Goal: Task Accomplishment & Management: Use online tool/utility

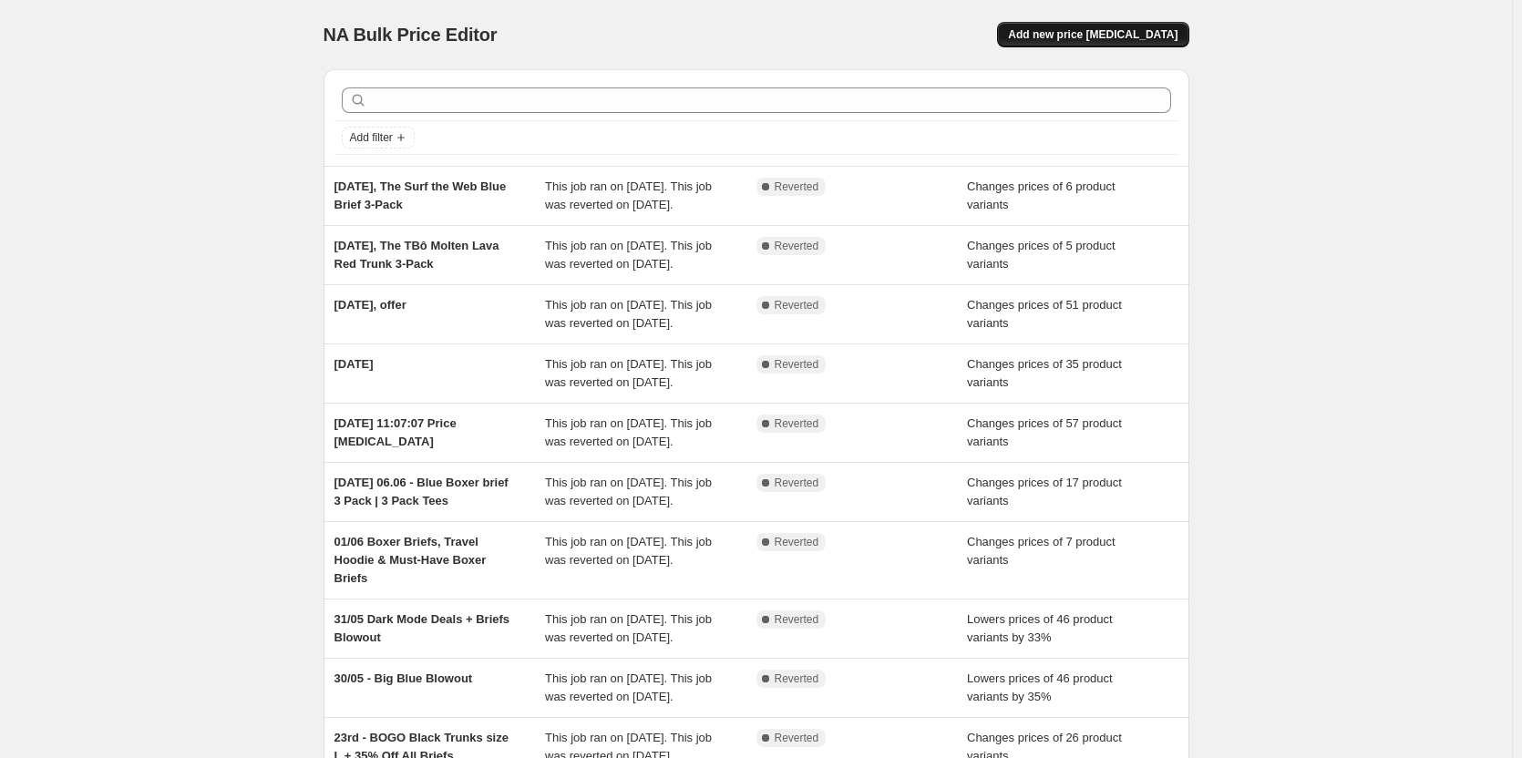
click at [1116, 32] on span "Add new price [MEDICAL_DATA]" at bounding box center [1092, 34] width 169 height 15
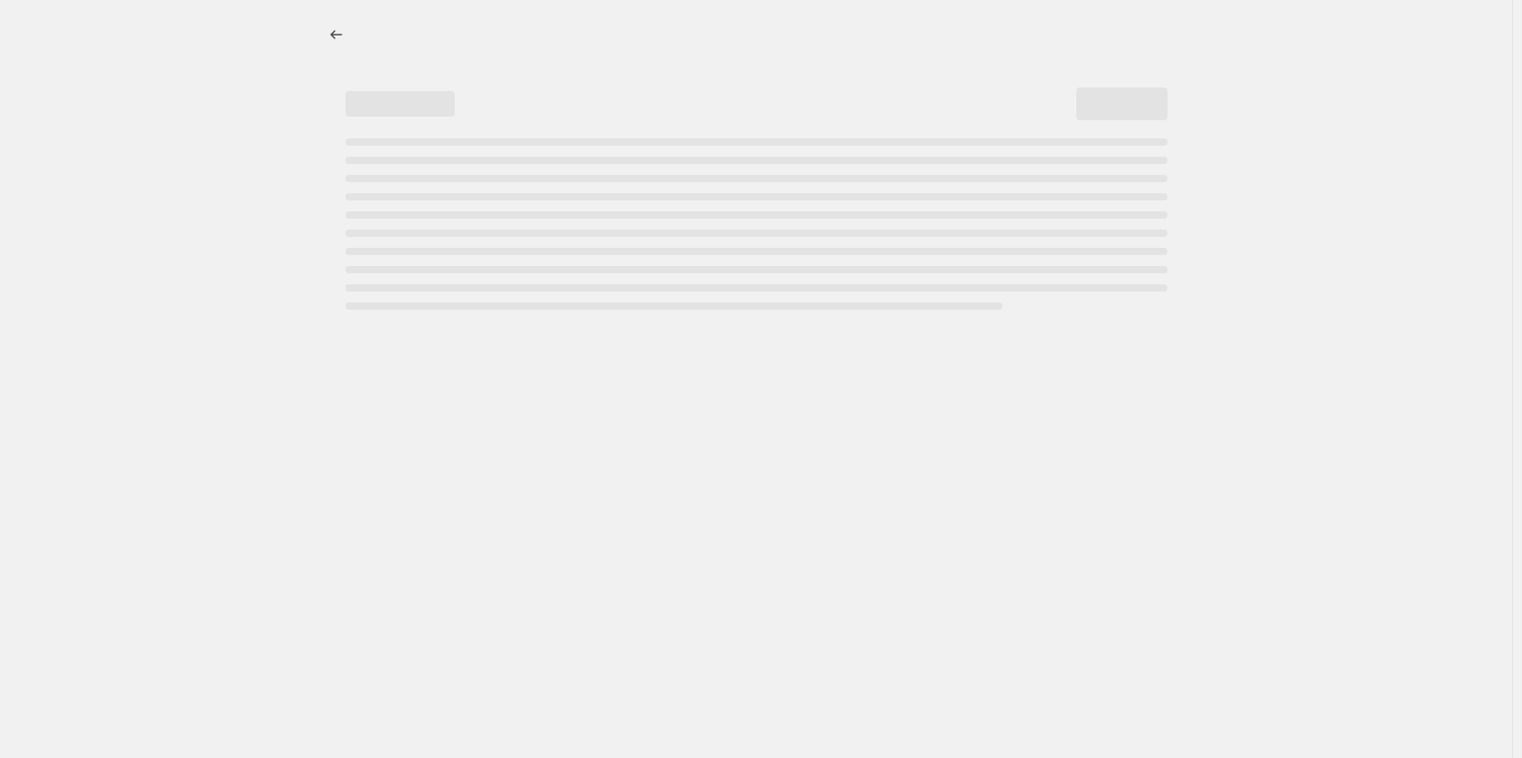
select select "percentage"
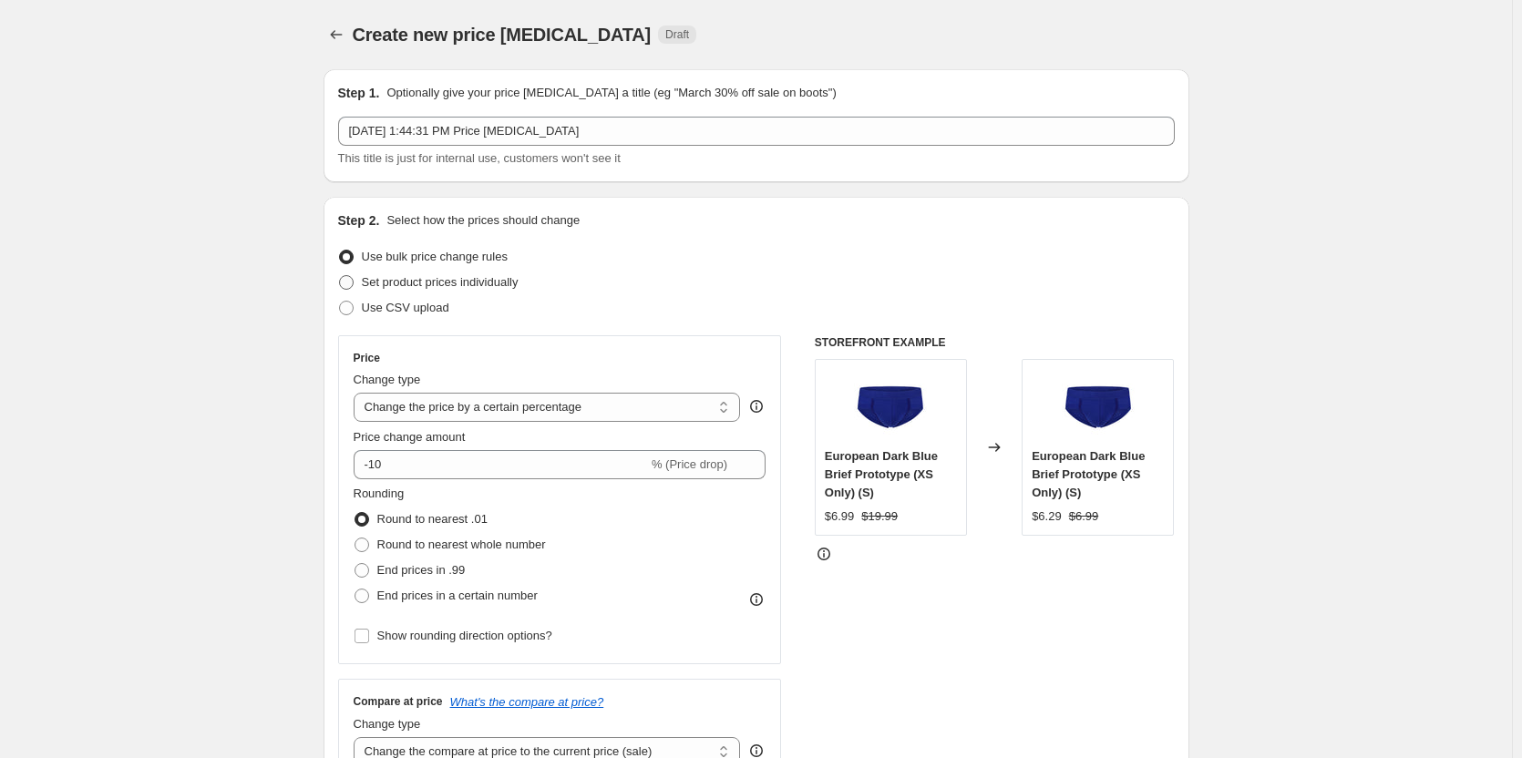
click at [431, 284] on span "Set product prices individually" at bounding box center [440, 282] width 157 height 14
click at [340, 276] on input "Set product prices individually" at bounding box center [339, 275] width 1 height 1
radio input "true"
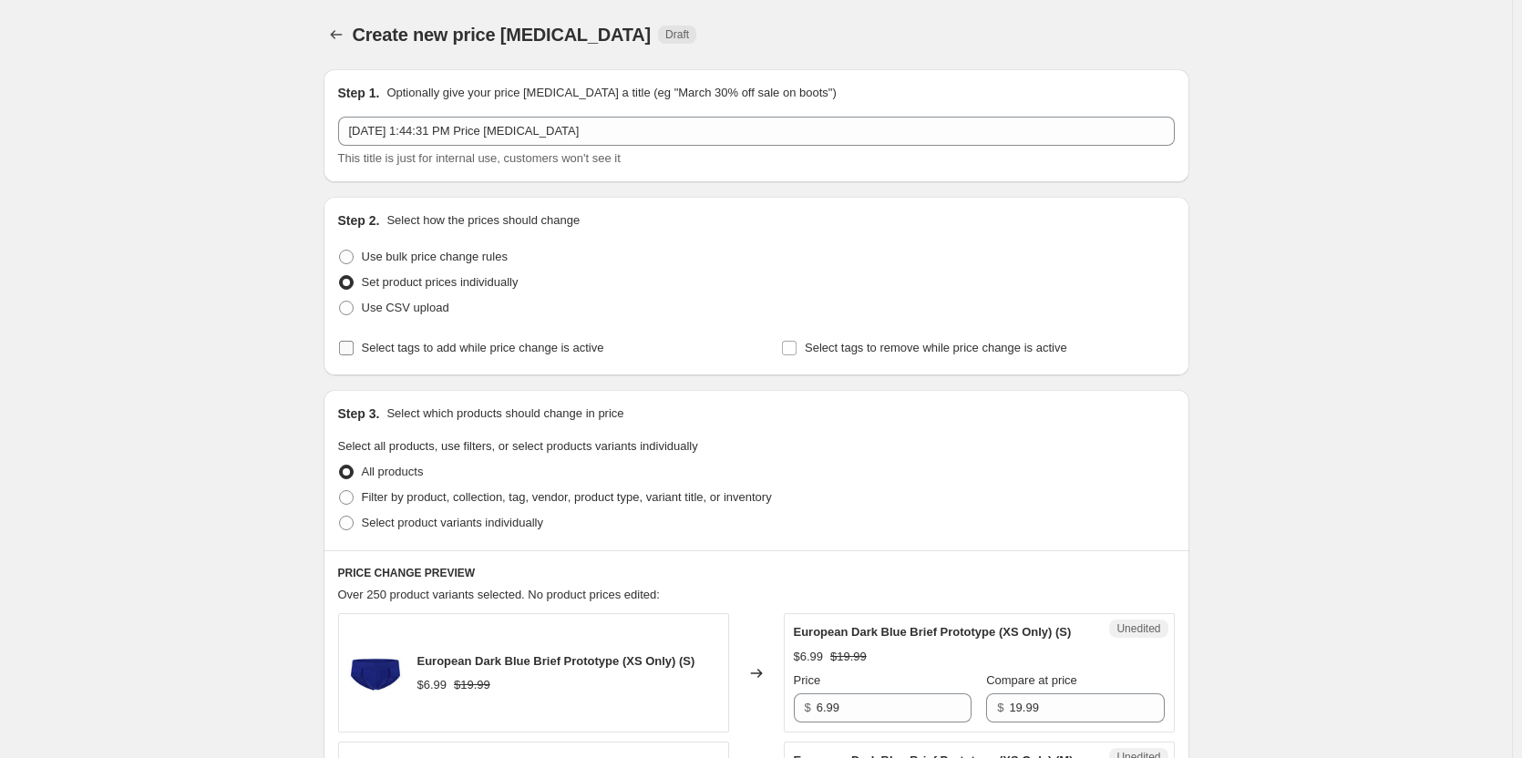
click at [449, 353] on span "Select tags to add while price change is active" at bounding box center [483, 348] width 242 height 14
click at [354, 353] on input "Select tags to add while price change is active" at bounding box center [346, 348] width 15 height 15
checkbox input "true"
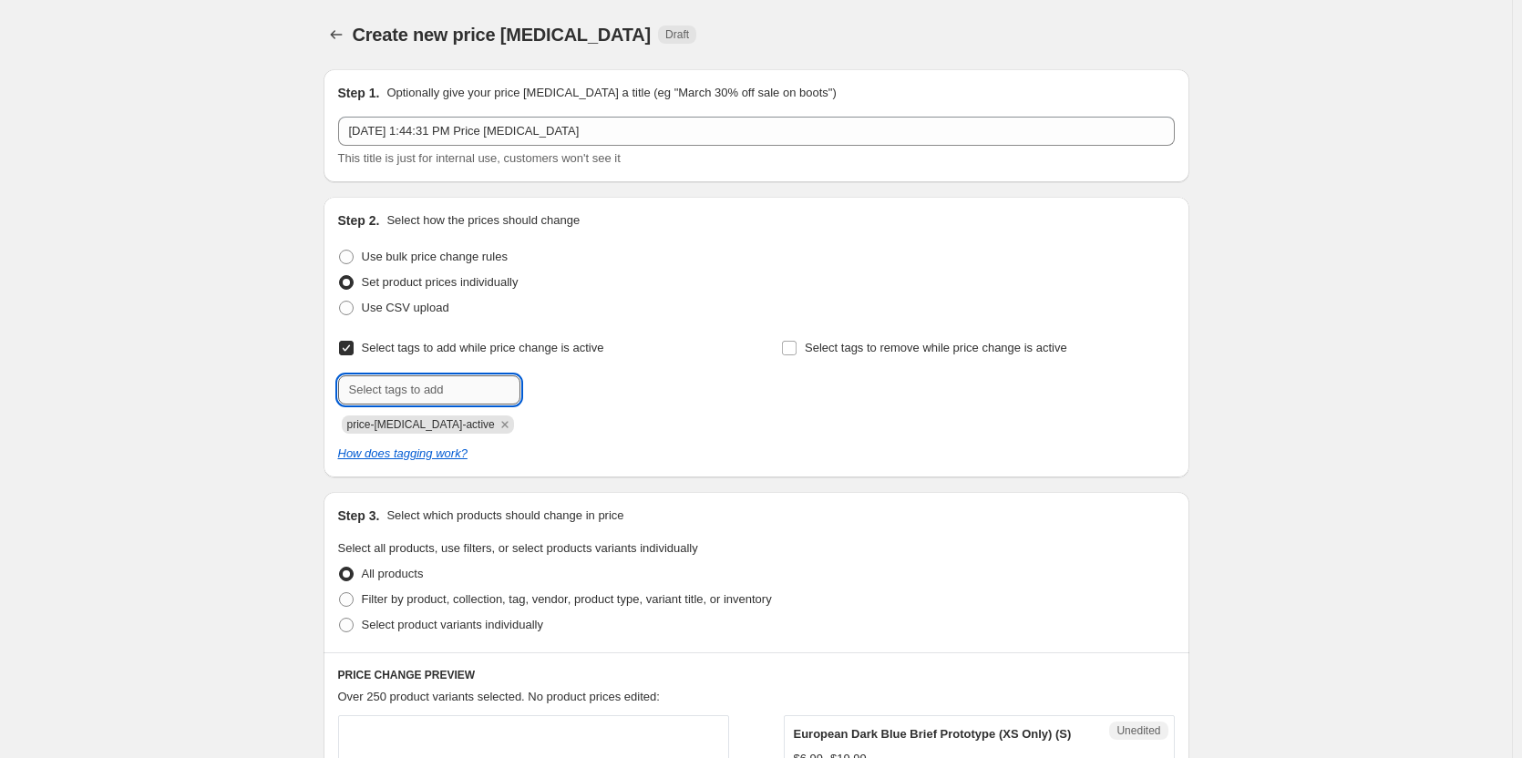
click at [423, 389] on input "text" at bounding box center [429, 389] width 182 height 29
type input "dc"
click at [557, 389] on b "Add" at bounding box center [546, 388] width 21 height 13
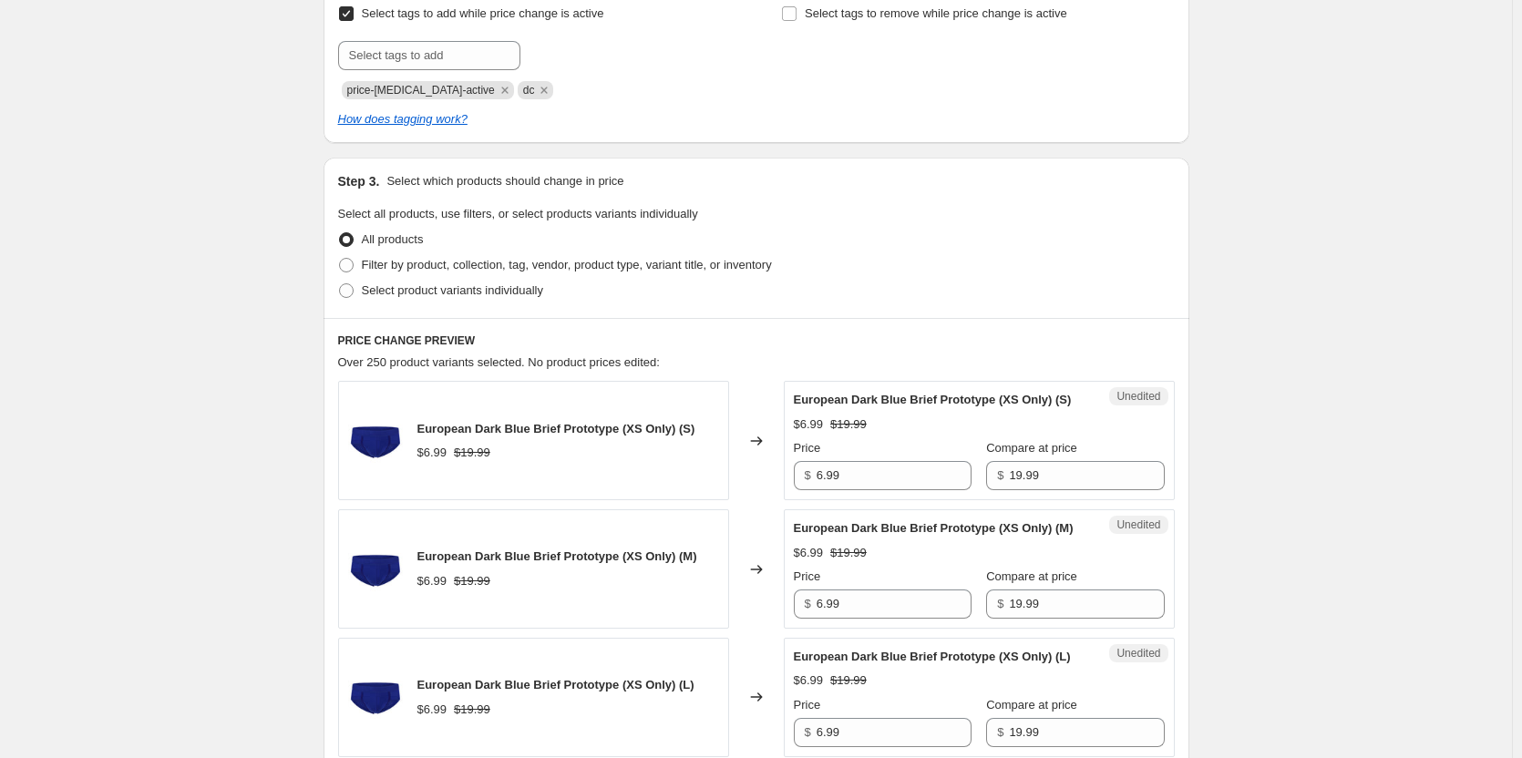
scroll to position [365, 0]
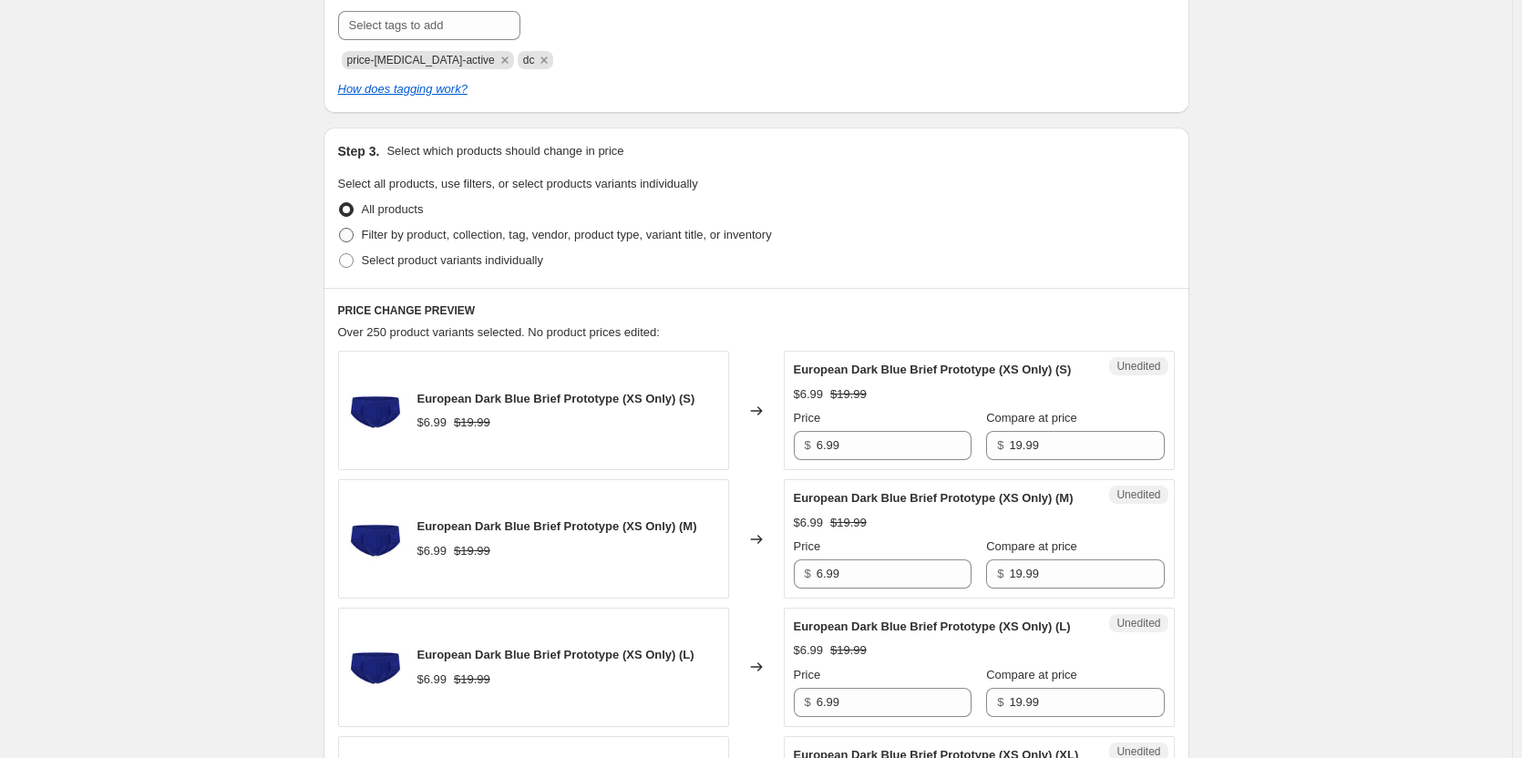
click at [403, 240] on span "Filter by product, collection, tag, vendor, product type, variant title, or inv…" at bounding box center [567, 235] width 410 height 14
click at [340, 229] on input "Filter by product, collection, tag, vendor, product type, variant title, or inv…" at bounding box center [339, 228] width 1 height 1
radio input "true"
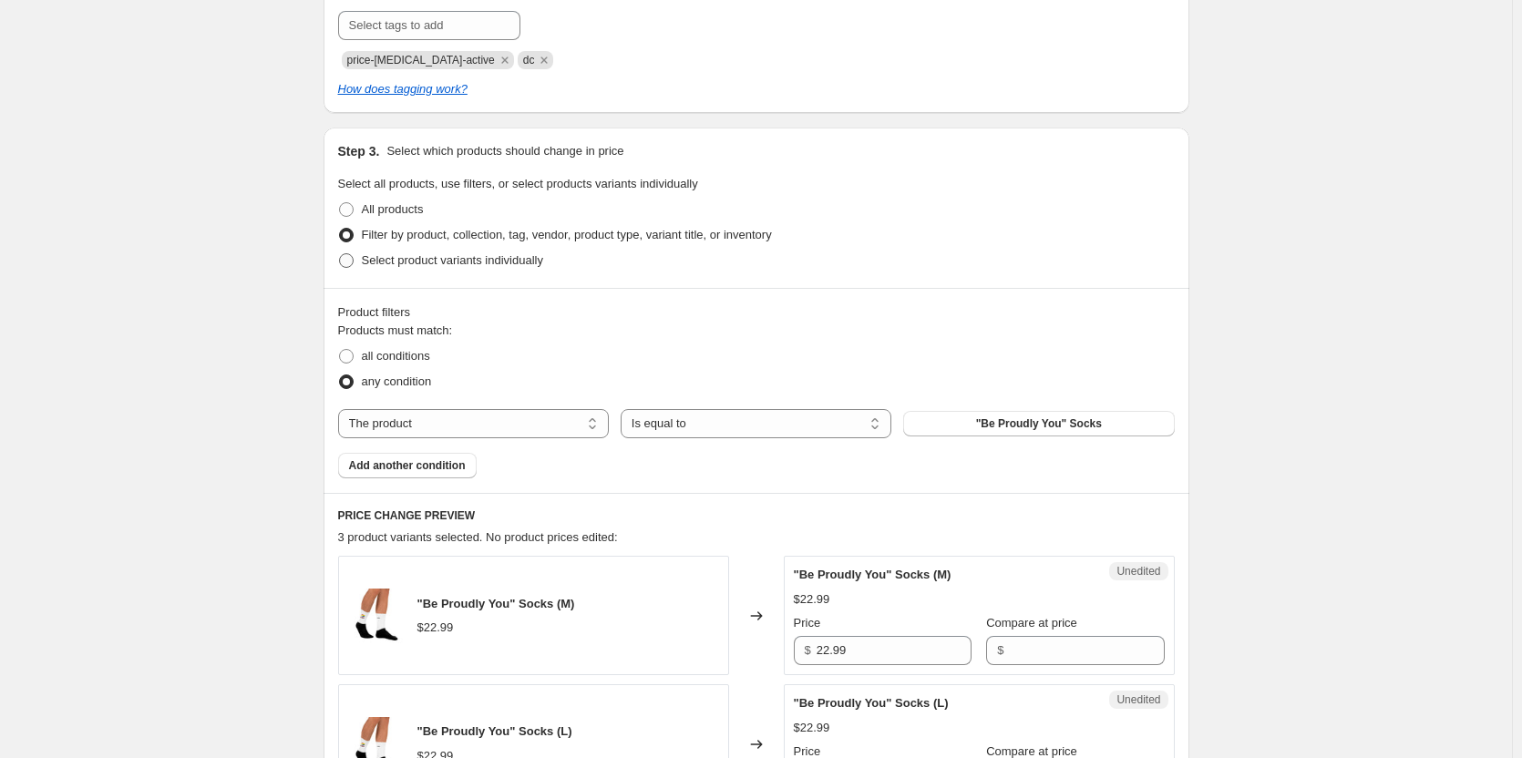
click at [485, 262] on span "Select product variants individually" at bounding box center [452, 260] width 181 height 14
click at [340, 254] on input "Select product variants individually" at bounding box center [339, 253] width 1 height 1
radio input "true"
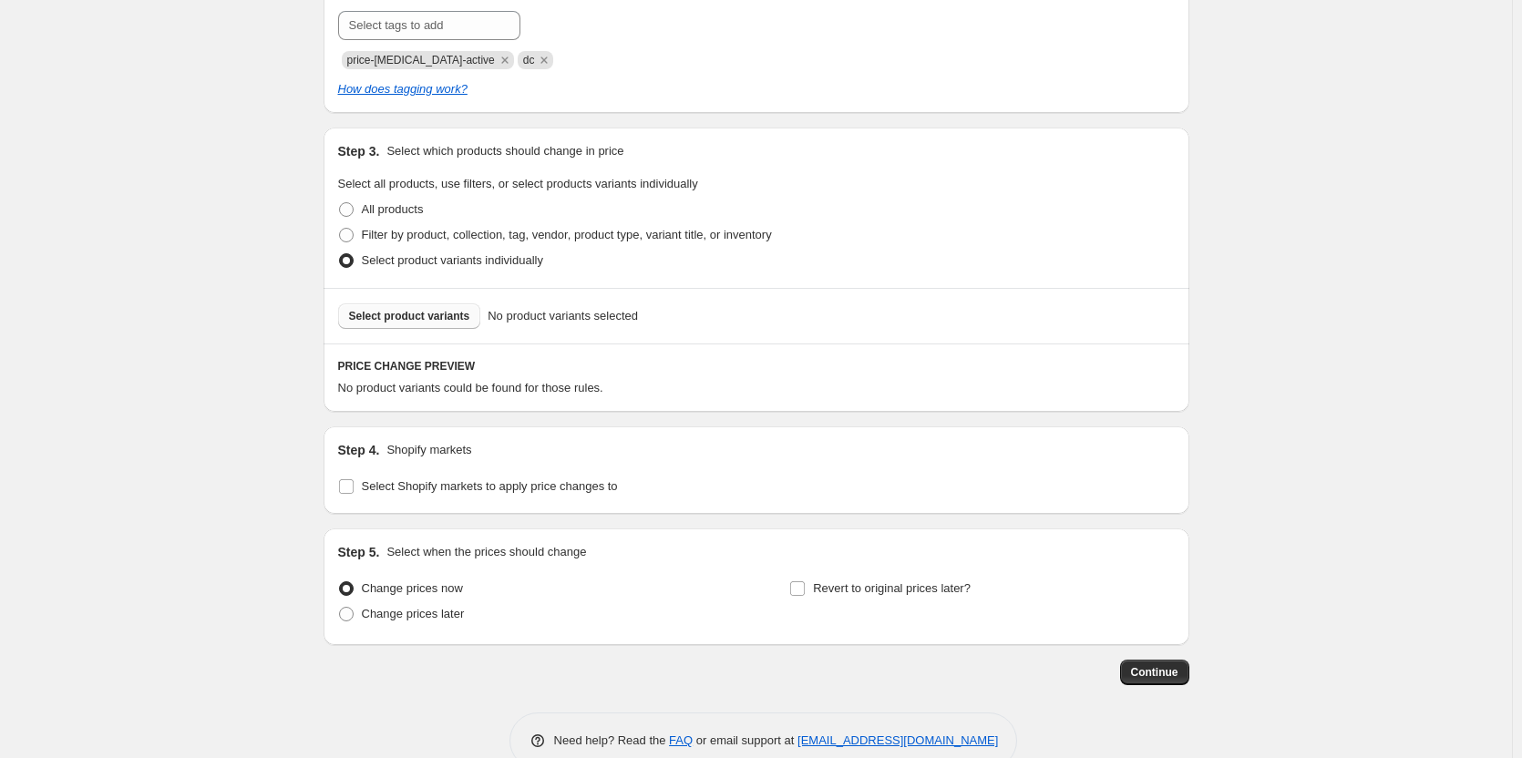
click at [428, 318] on span "Select product variants" at bounding box center [409, 316] width 121 height 15
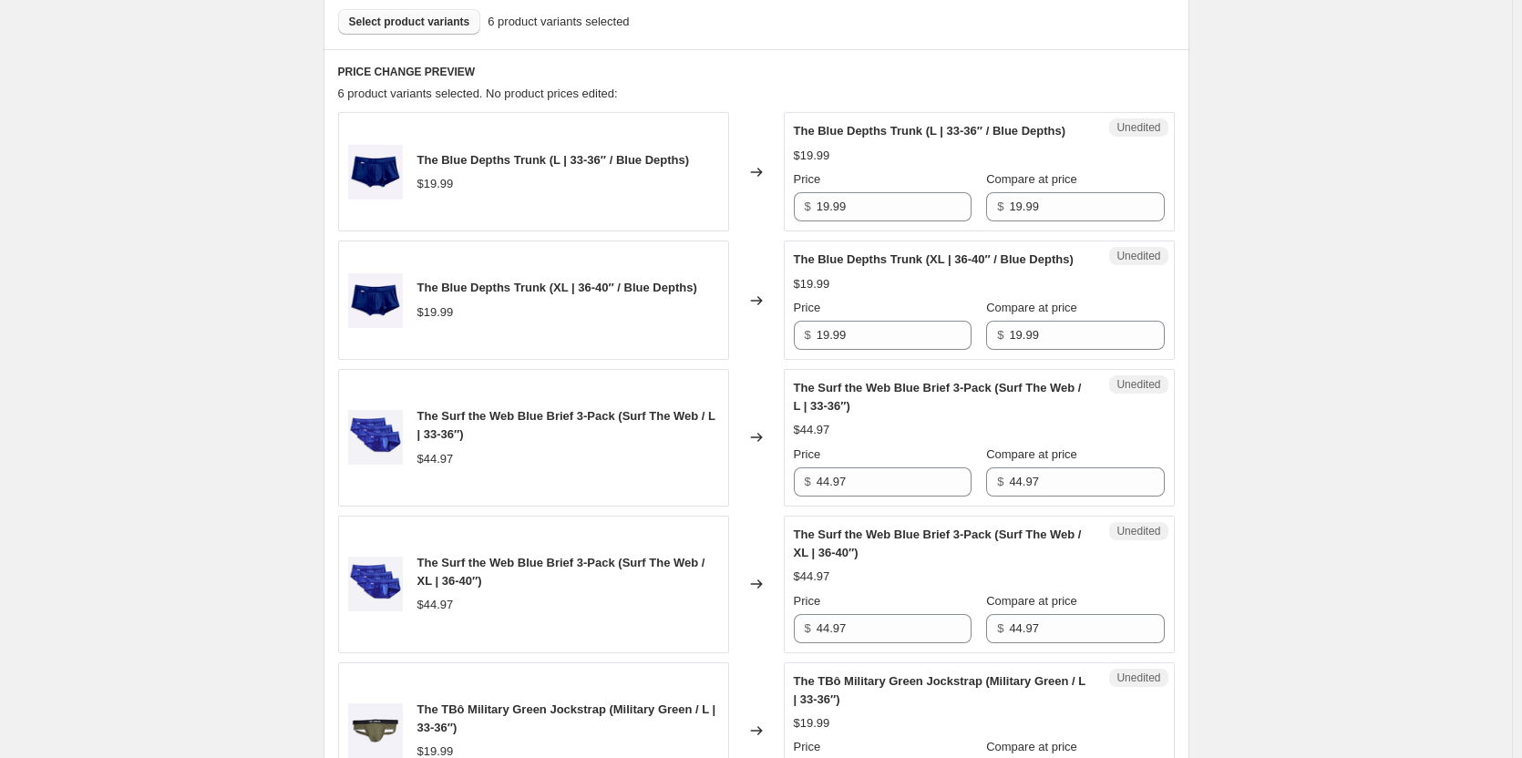
scroll to position [638, 0]
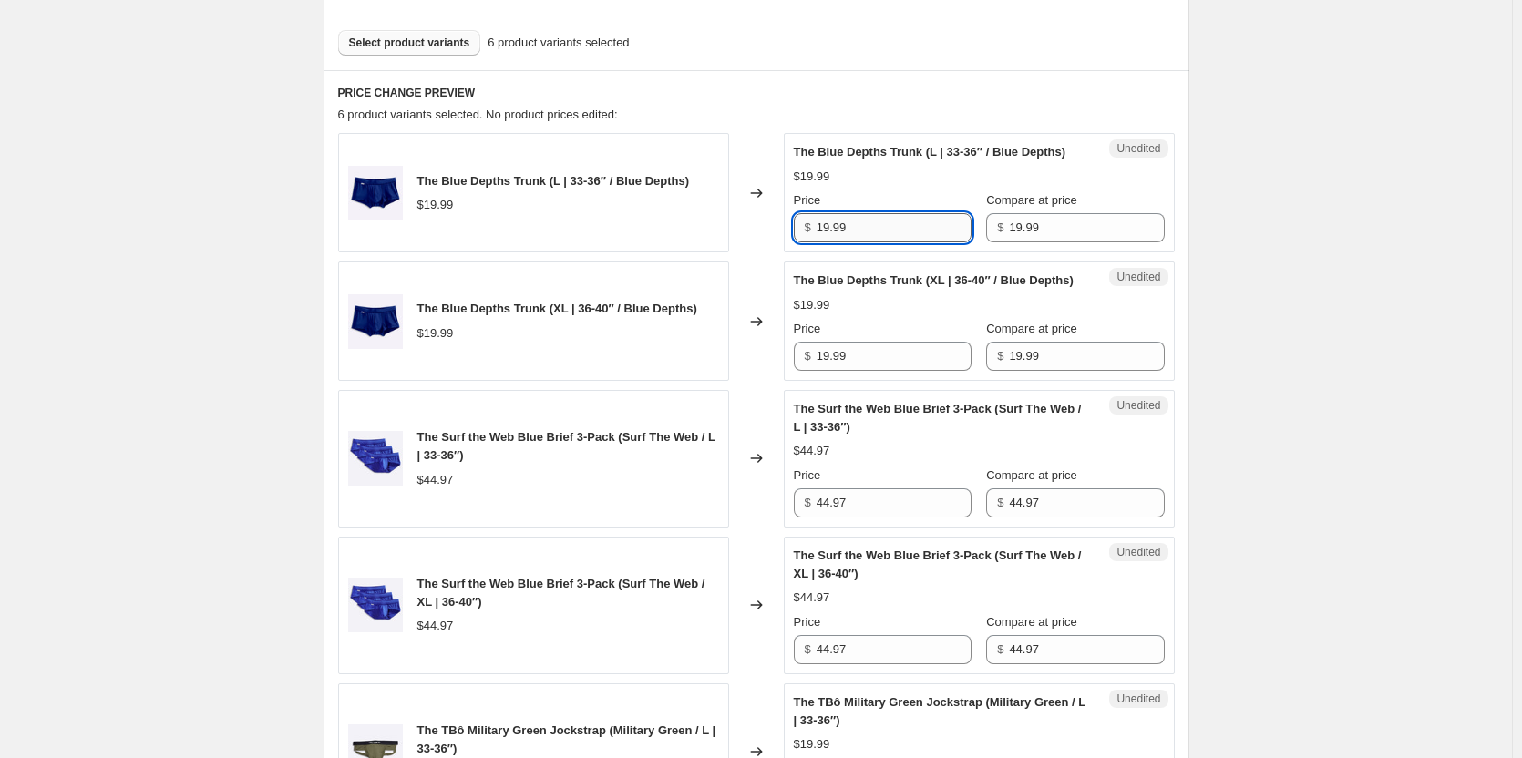
click at [868, 242] on input "19.99" at bounding box center [894, 227] width 155 height 29
drag, startPoint x: 886, startPoint y: 248, endPoint x: 760, endPoint y: 247, distance: 125.8
click at [760, 247] on div "The Blue Depths Trunk (L | 33-36″ / Blue Depths) $19.99 Changed to Unedited The…" at bounding box center [756, 192] width 837 height 119
type input "9.99"
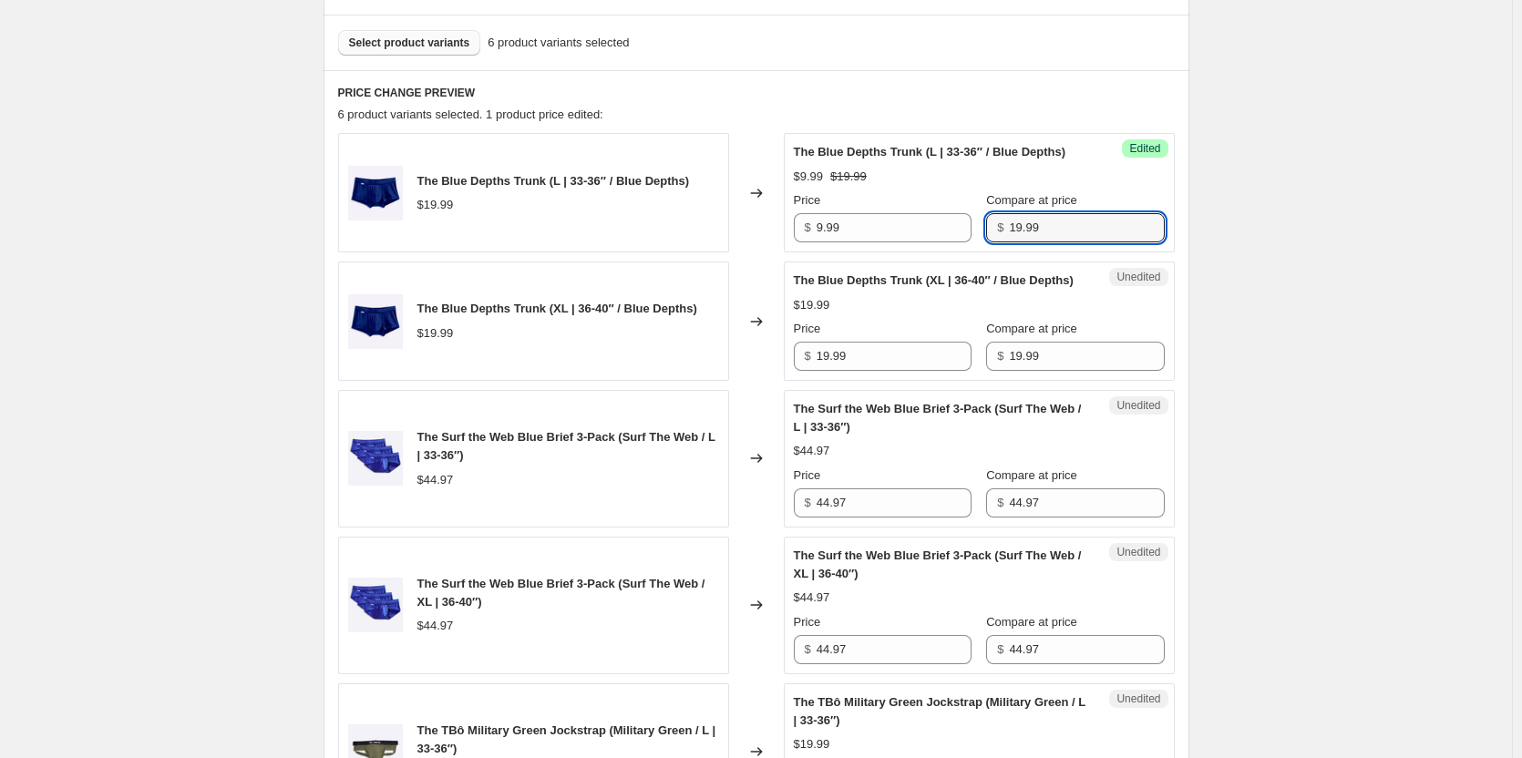
scroll to position [729, 0]
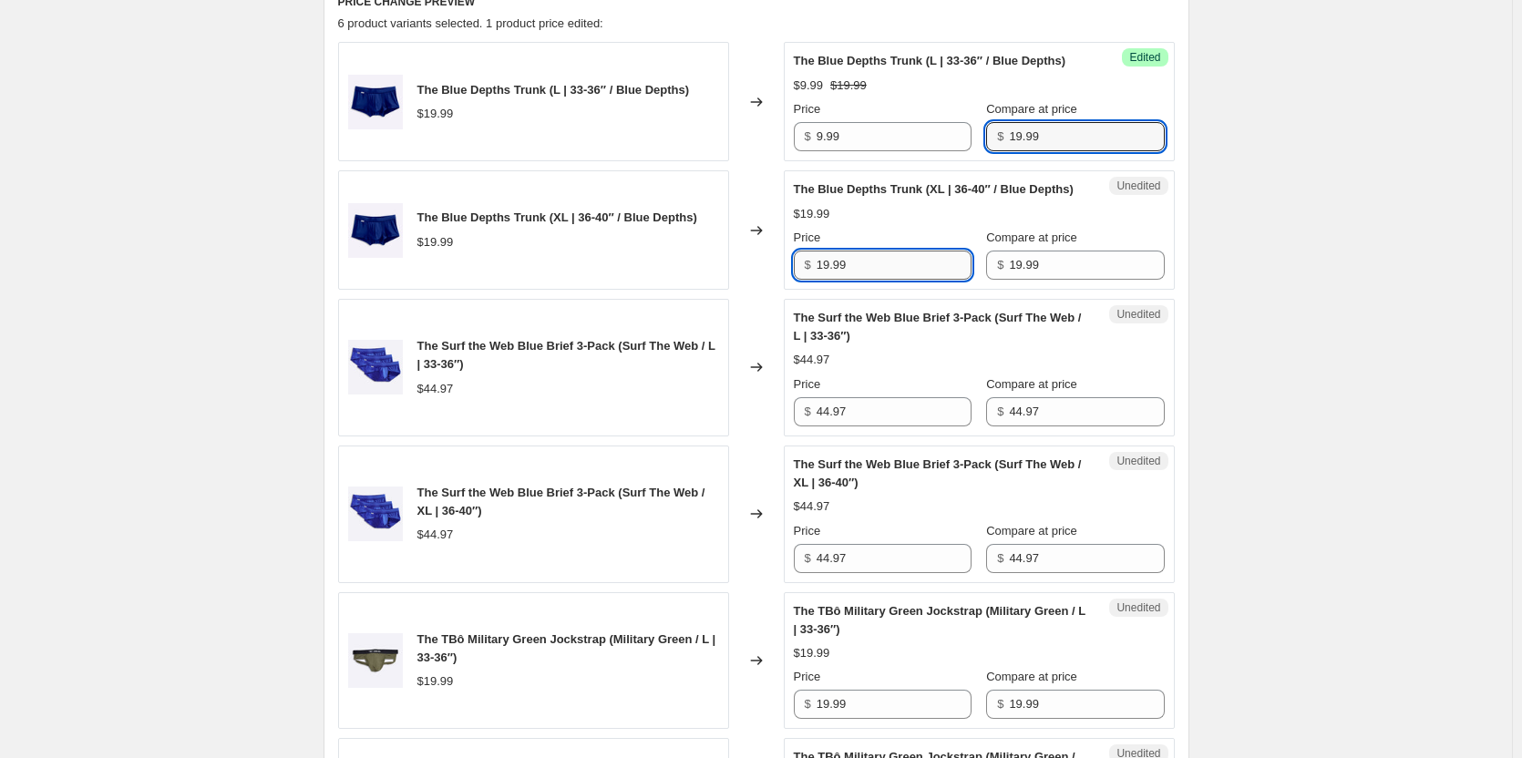
click at [901, 280] on input "19.99" at bounding box center [894, 265] width 155 height 29
drag, startPoint x: 900, startPoint y: 314, endPoint x: 632, endPoint y: 310, distance: 268.9
click at [632, 290] on div "The Blue Depths Trunk (XL | 36-40″ / Blue Depths) $19.99 Changed to Unedited Th…" at bounding box center [756, 229] width 837 height 119
type input "9.99"
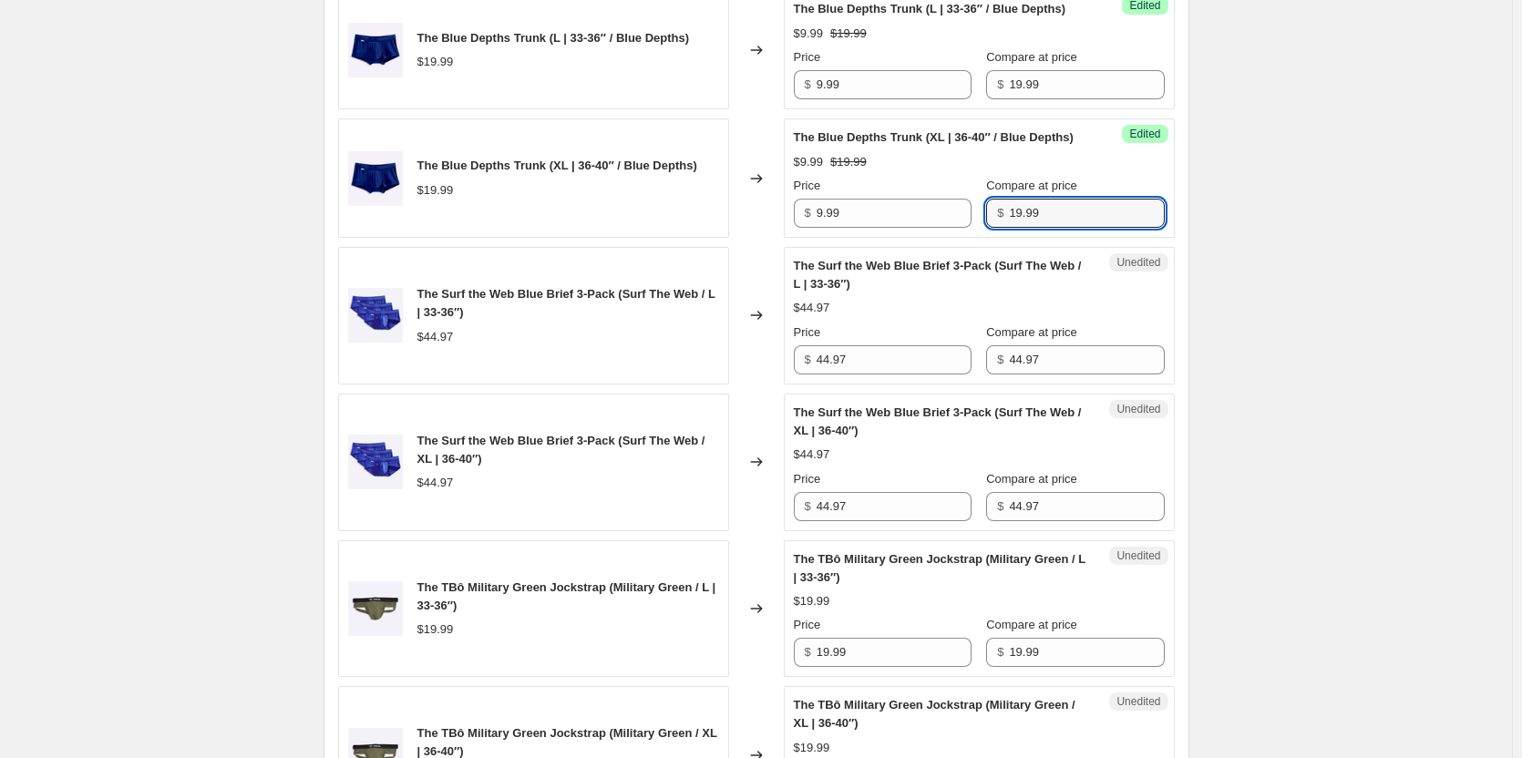
scroll to position [820, 0]
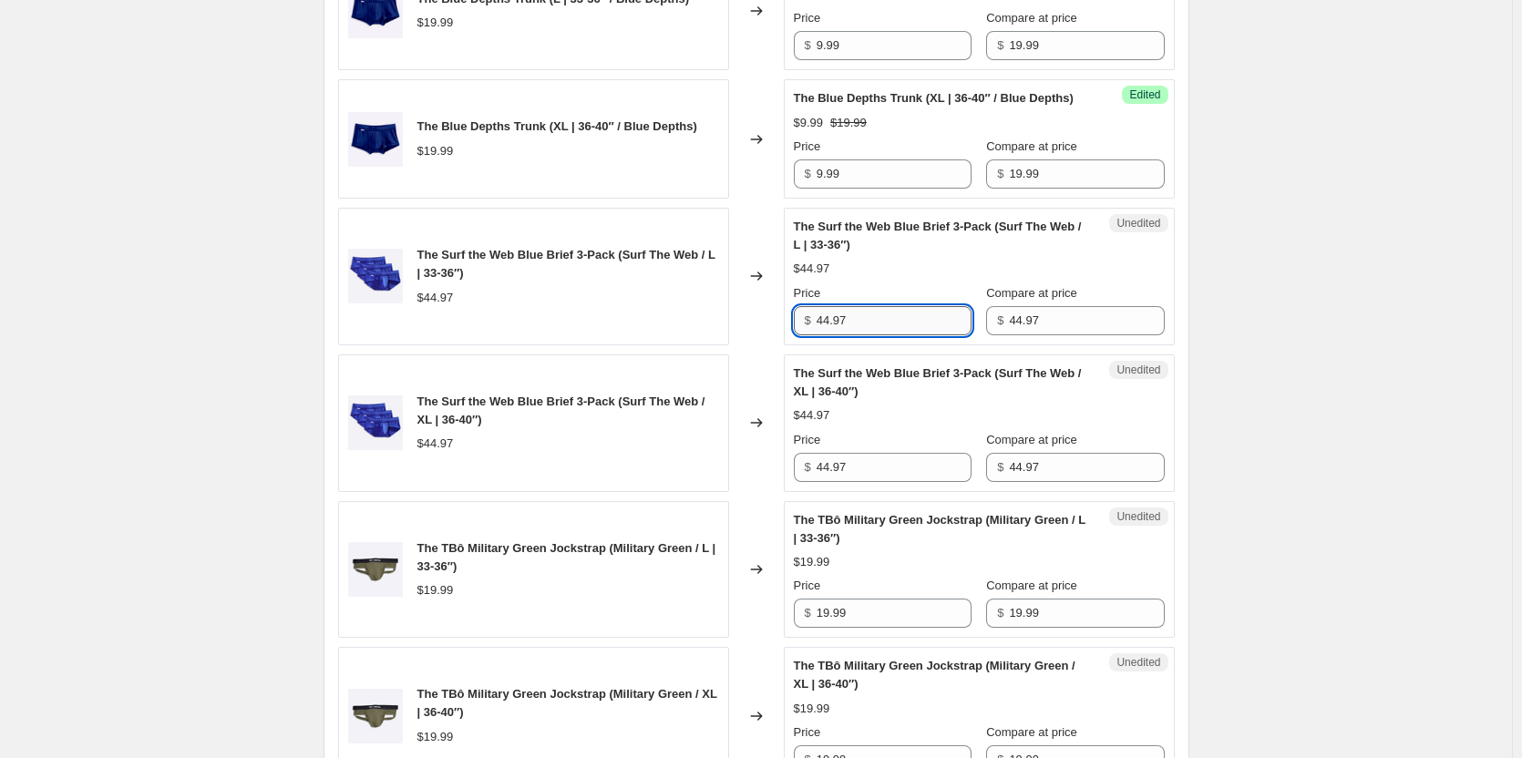
click at [858, 335] on input "44.97" at bounding box center [894, 320] width 155 height 29
drag, startPoint x: 858, startPoint y: 364, endPoint x: 777, endPoint y: 369, distance: 80.4
click at [777, 345] on div "The Surf the Web Blue Brief 3-Pack (Surf The Web / L | 33-36″) $44.97 Changed t…" at bounding box center [756, 277] width 837 height 138
type input "29.99"
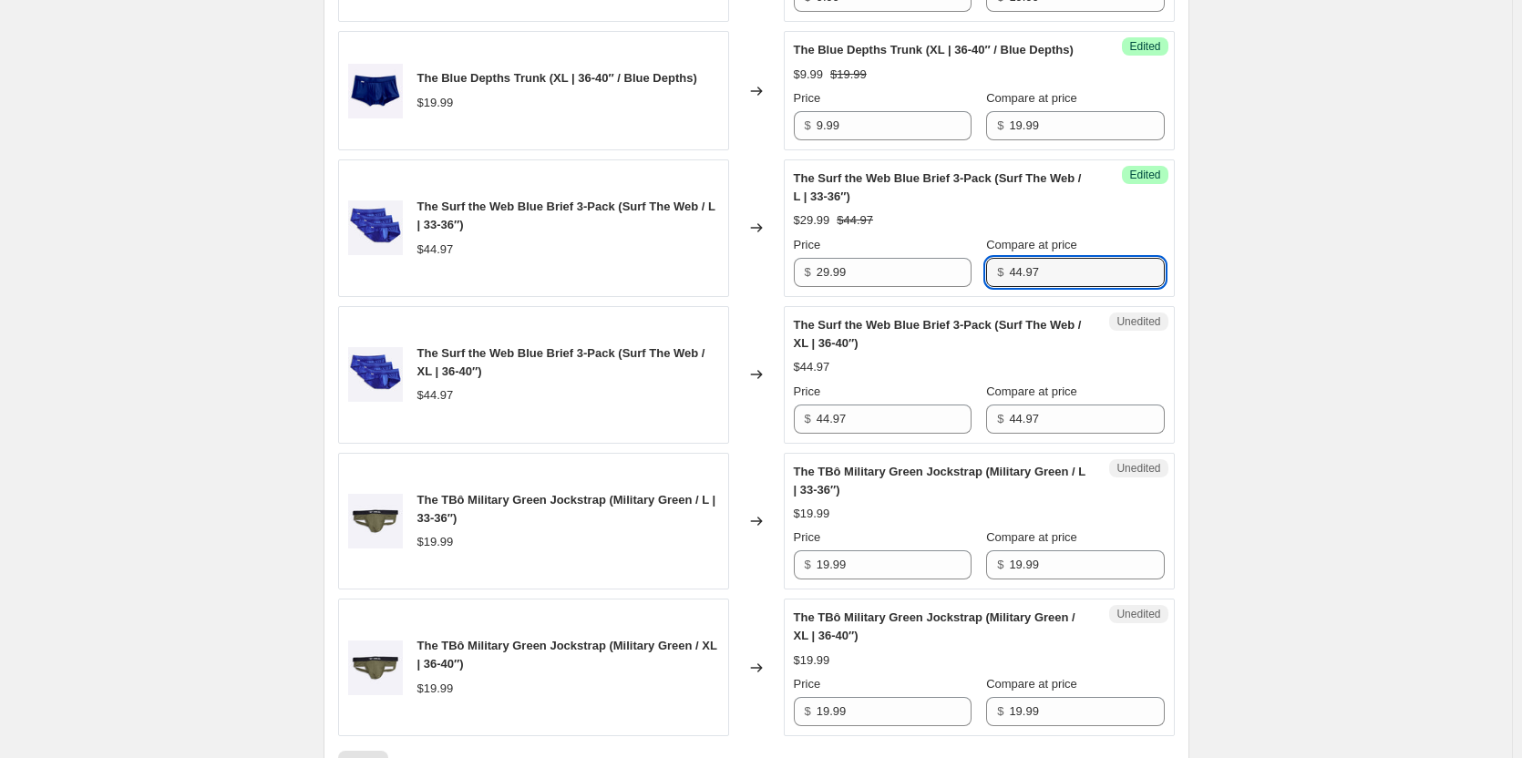
scroll to position [911, 0]
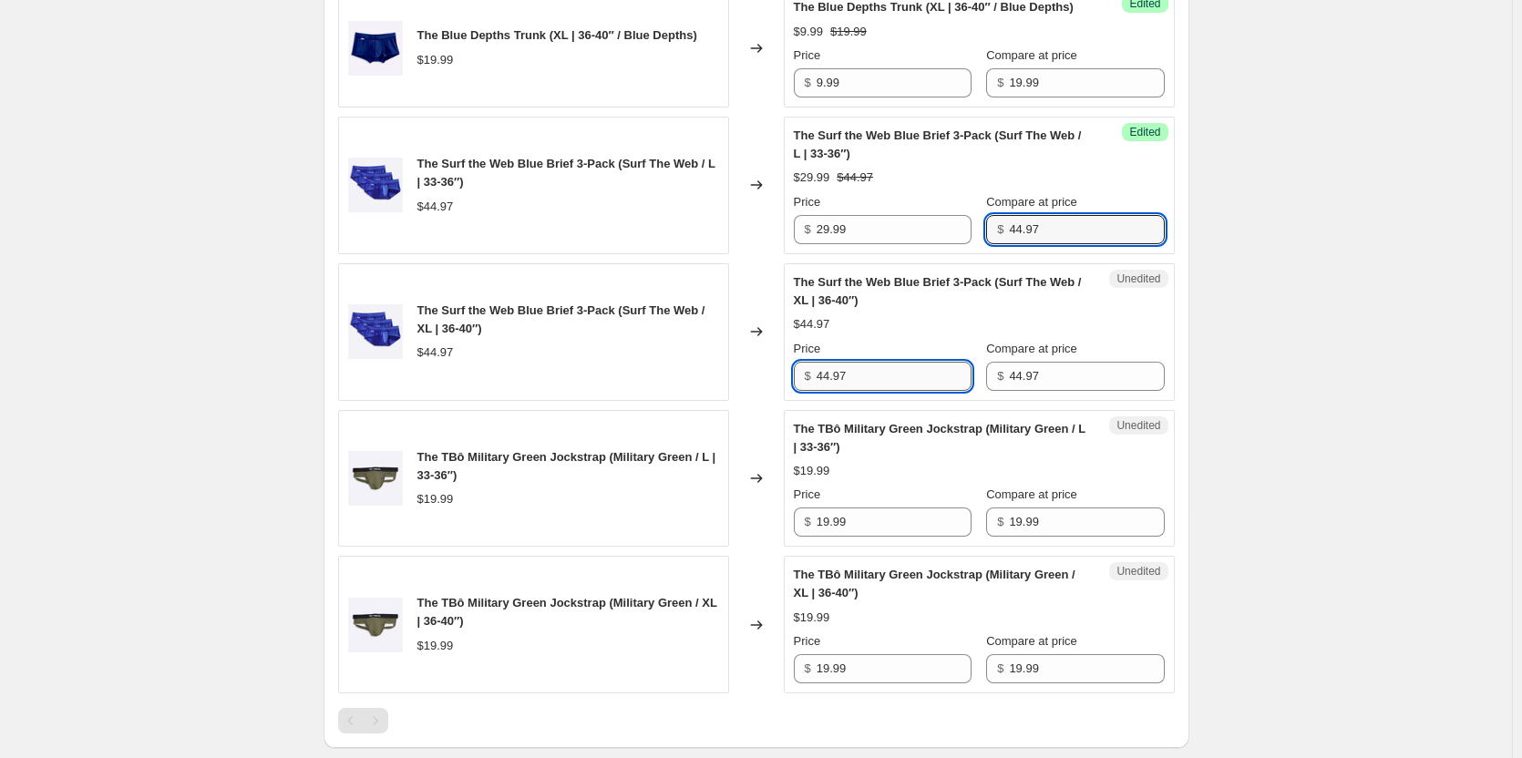
click at [896, 391] on input "44.97" at bounding box center [894, 376] width 155 height 29
type input "29.99"
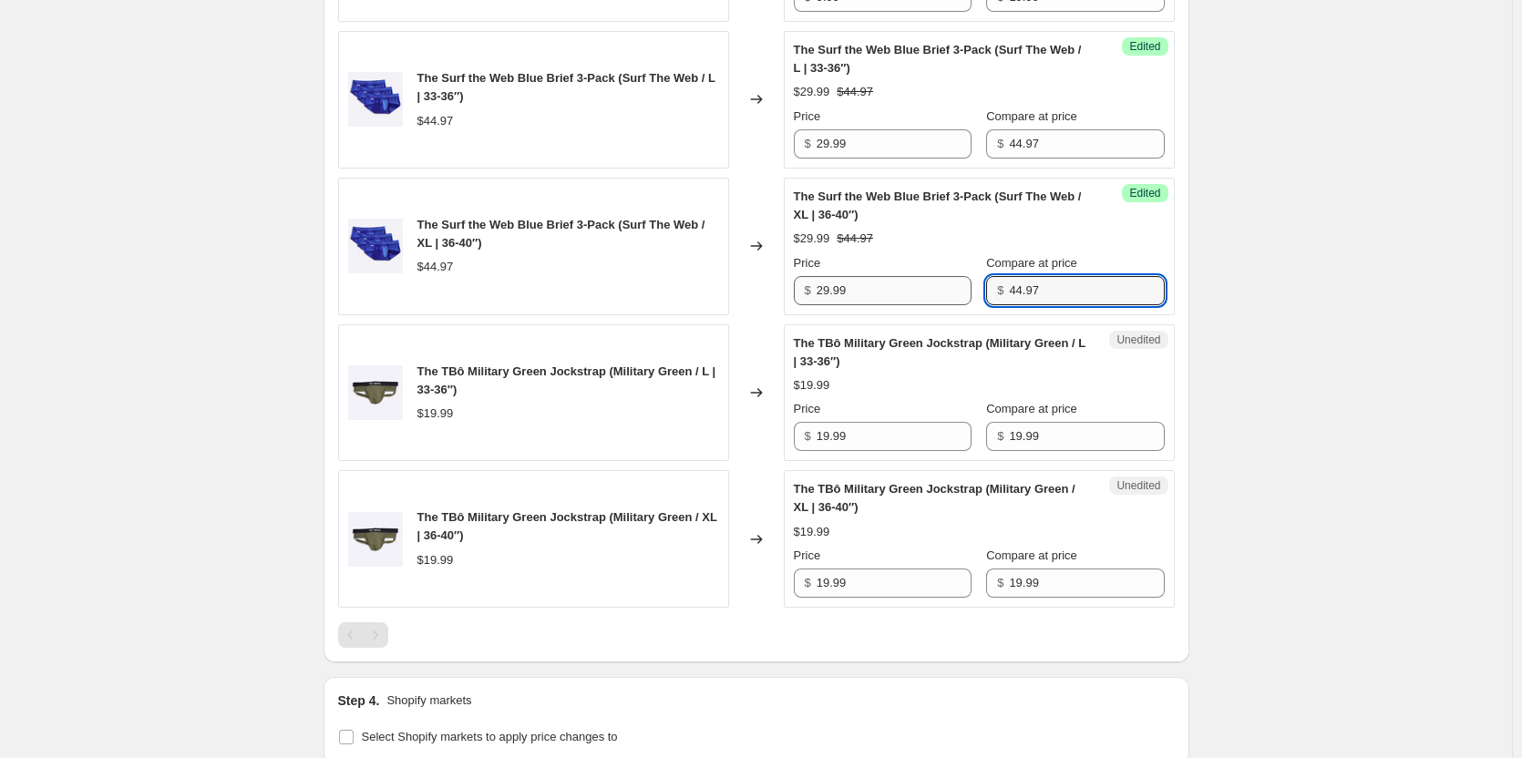
scroll to position [1185, 0]
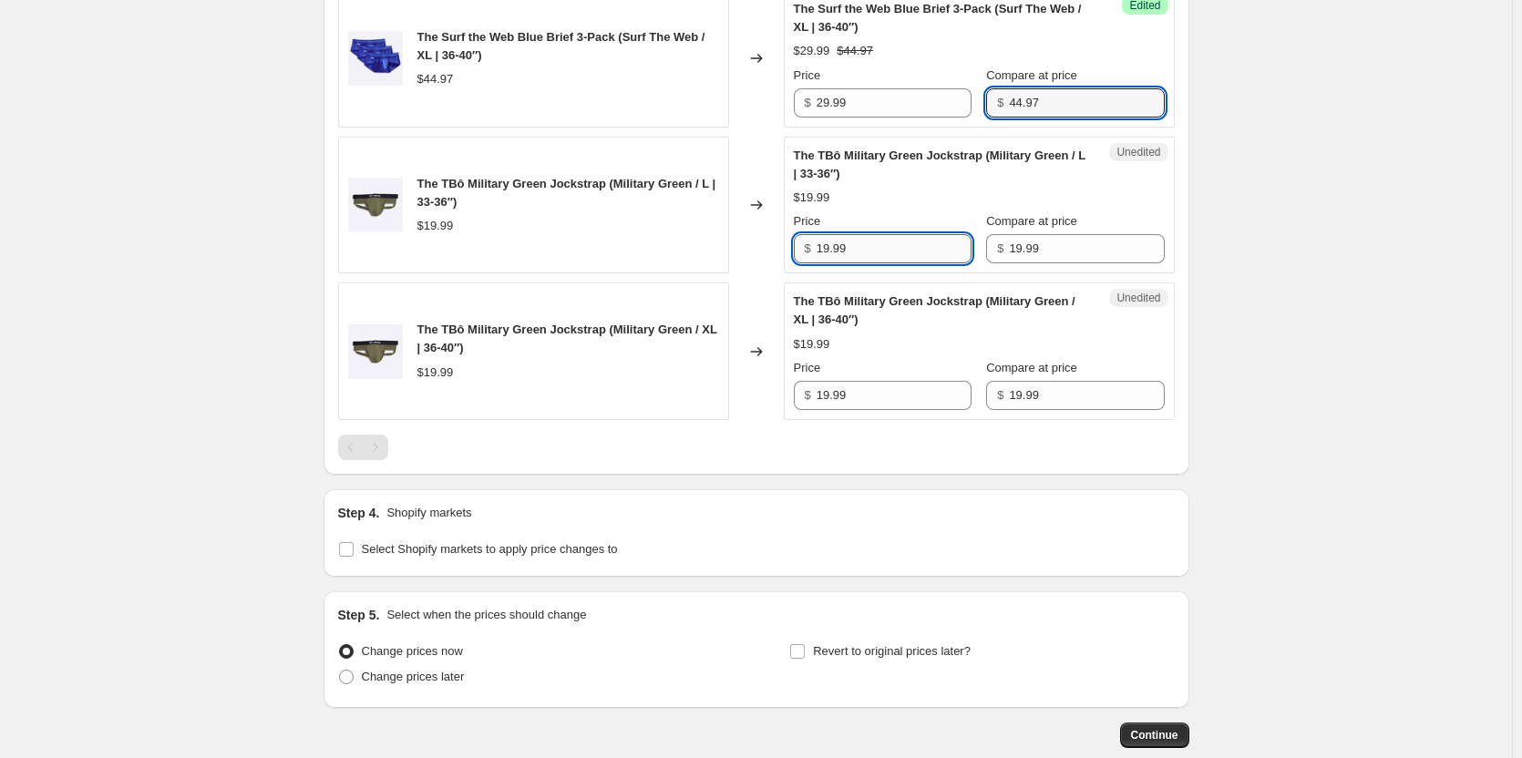
click at [878, 263] on input "19.99" at bounding box center [894, 248] width 155 height 29
type input "9.99"
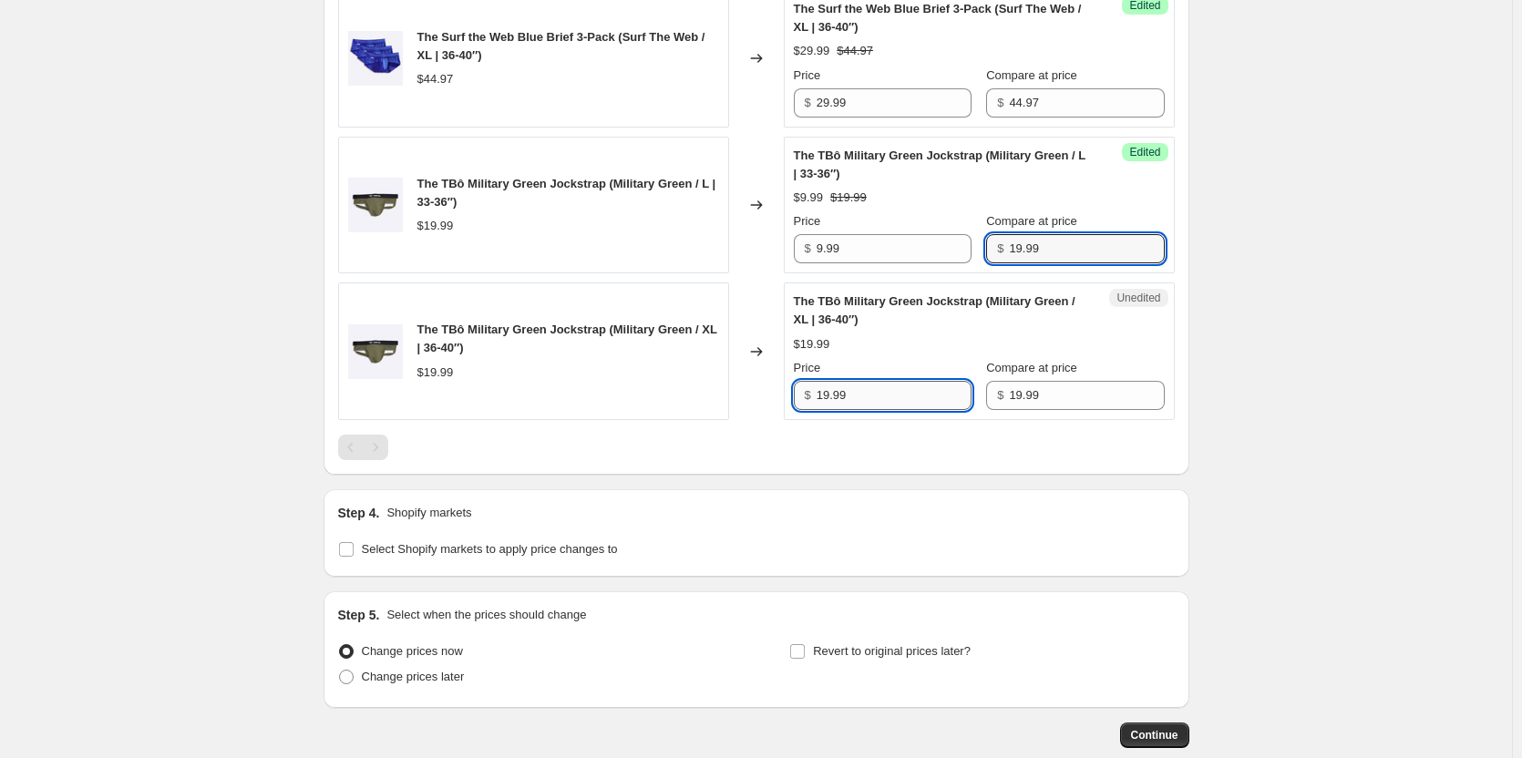
click at [903, 410] on input "19.99" at bounding box center [894, 395] width 155 height 29
type input "9.99"
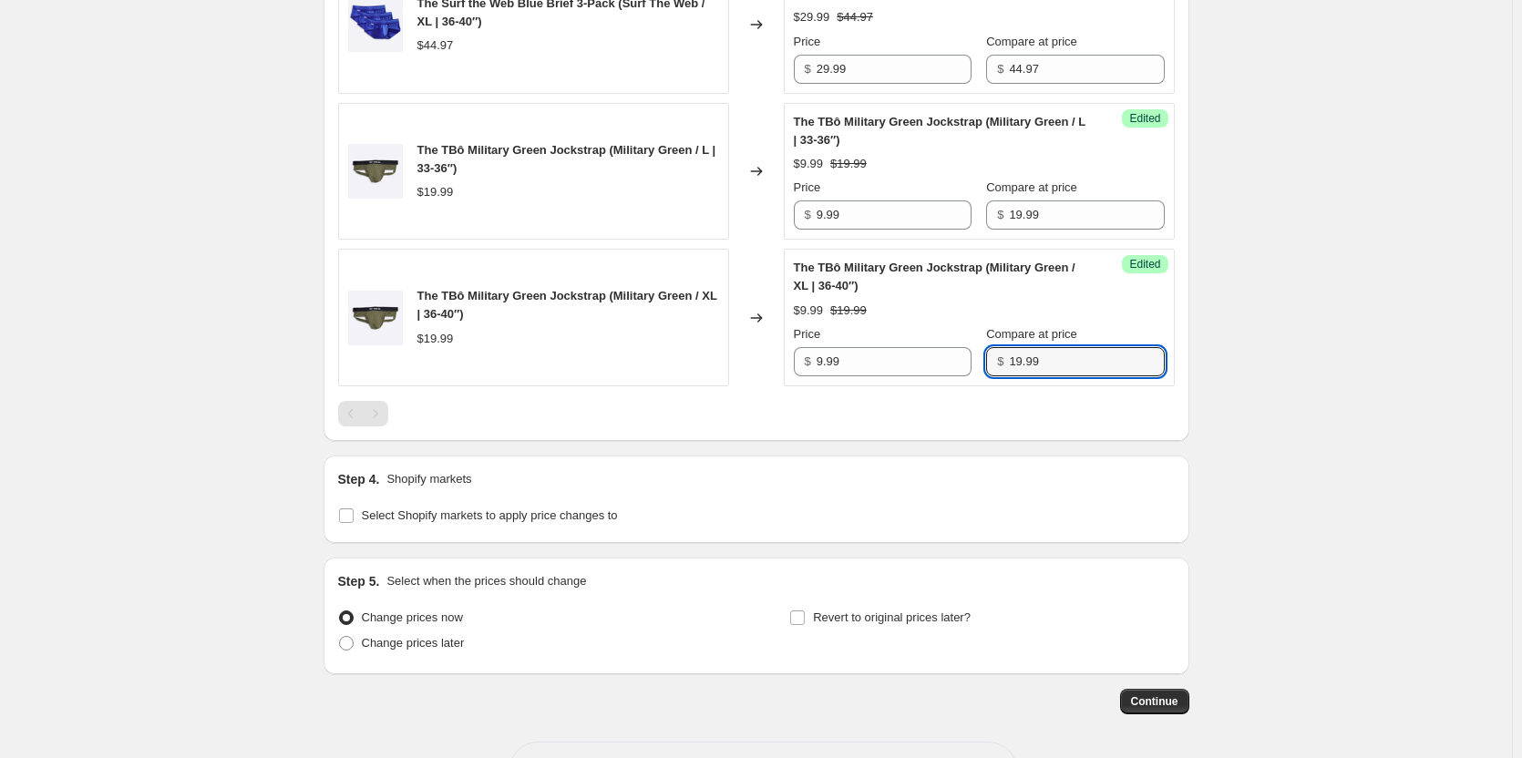
scroll to position [1276, 0]
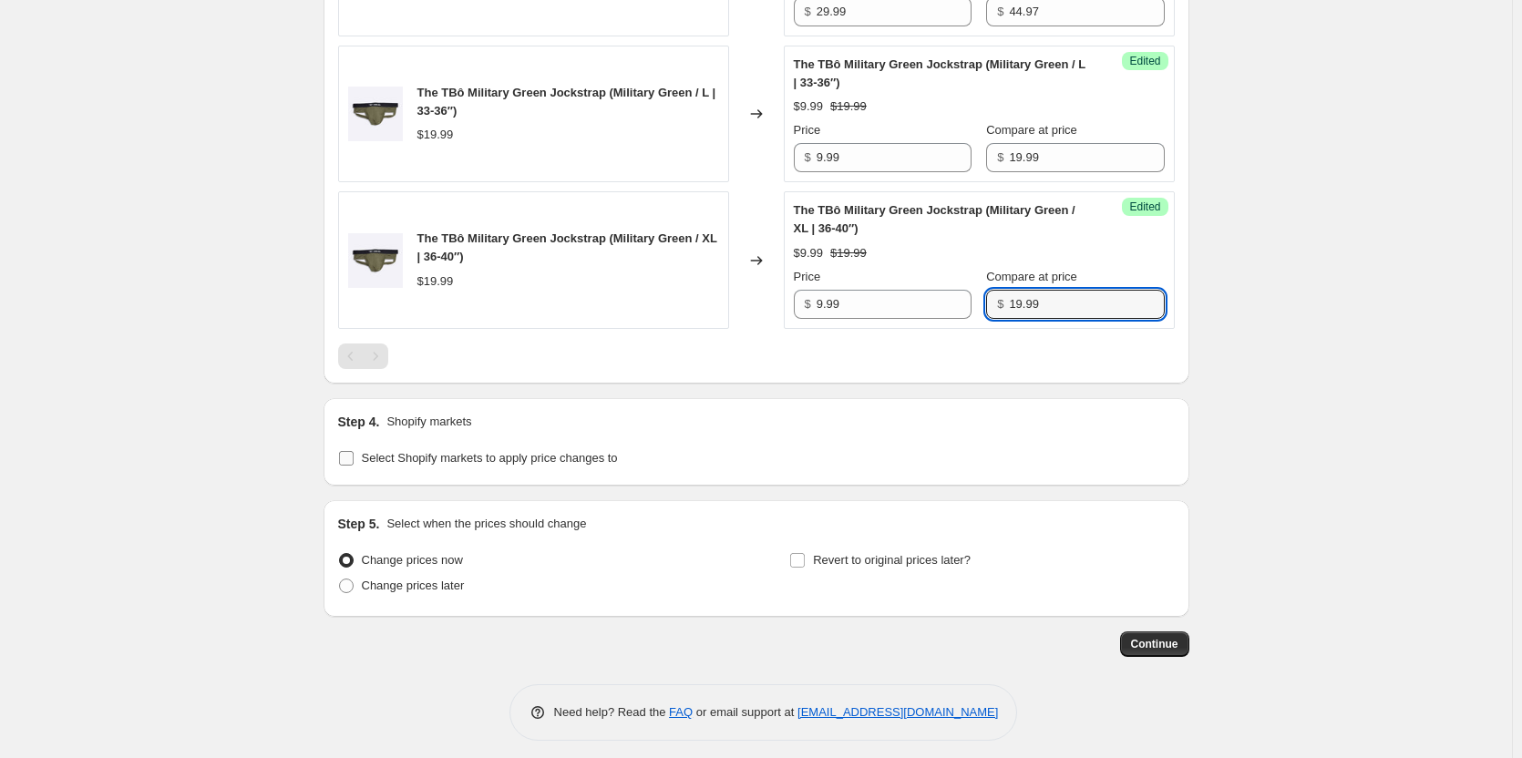
click at [435, 465] on span "Select Shopify markets to apply price changes to" at bounding box center [490, 458] width 256 height 14
click at [354, 466] on input "Select Shopify markets to apply price changes to" at bounding box center [346, 458] width 15 height 15
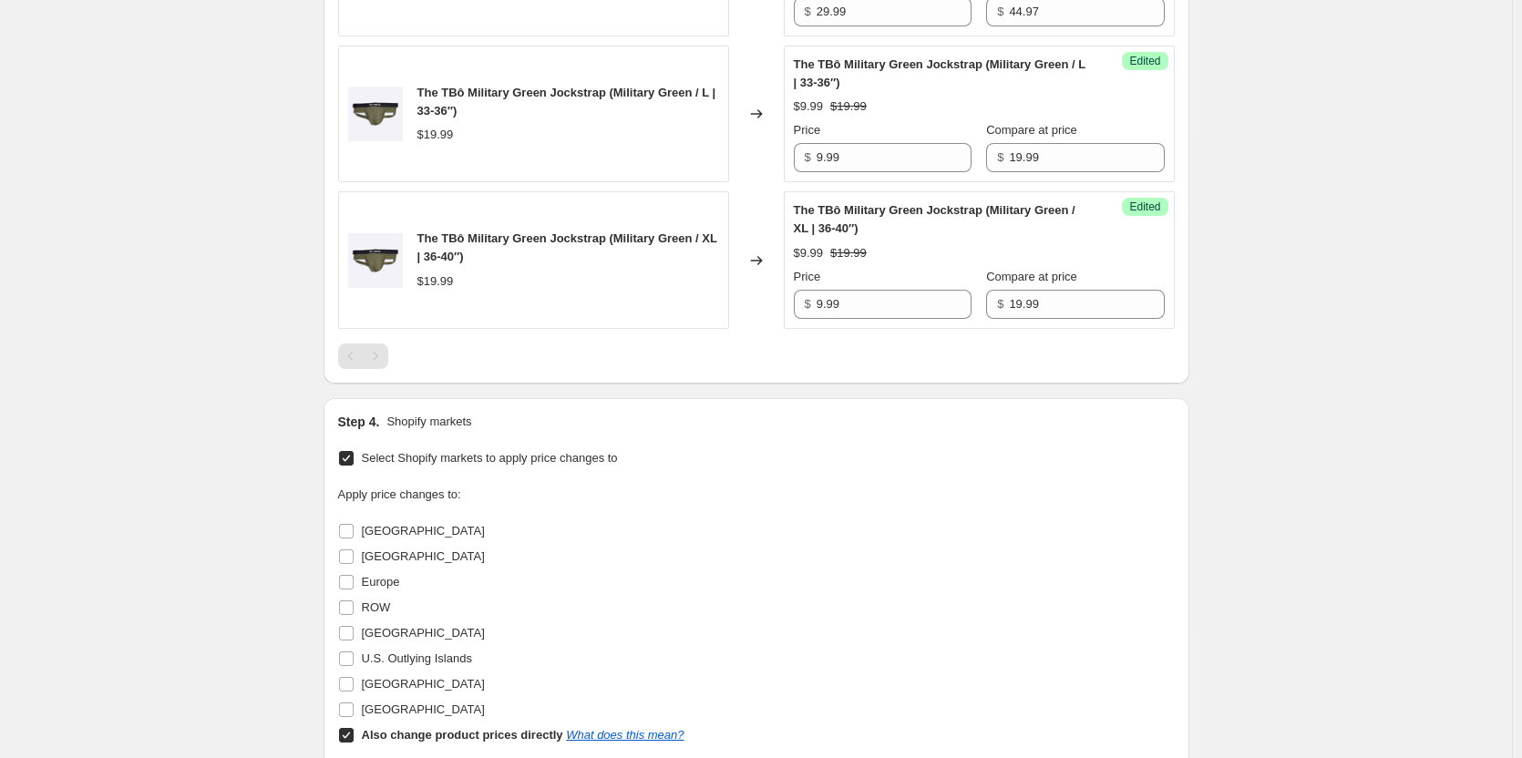
click at [435, 465] on span "Select Shopify markets to apply price changes to" at bounding box center [490, 458] width 256 height 14
click at [354, 466] on input "Select Shopify markets to apply price changes to" at bounding box center [346, 458] width 15 height 15
checkbox input "false"
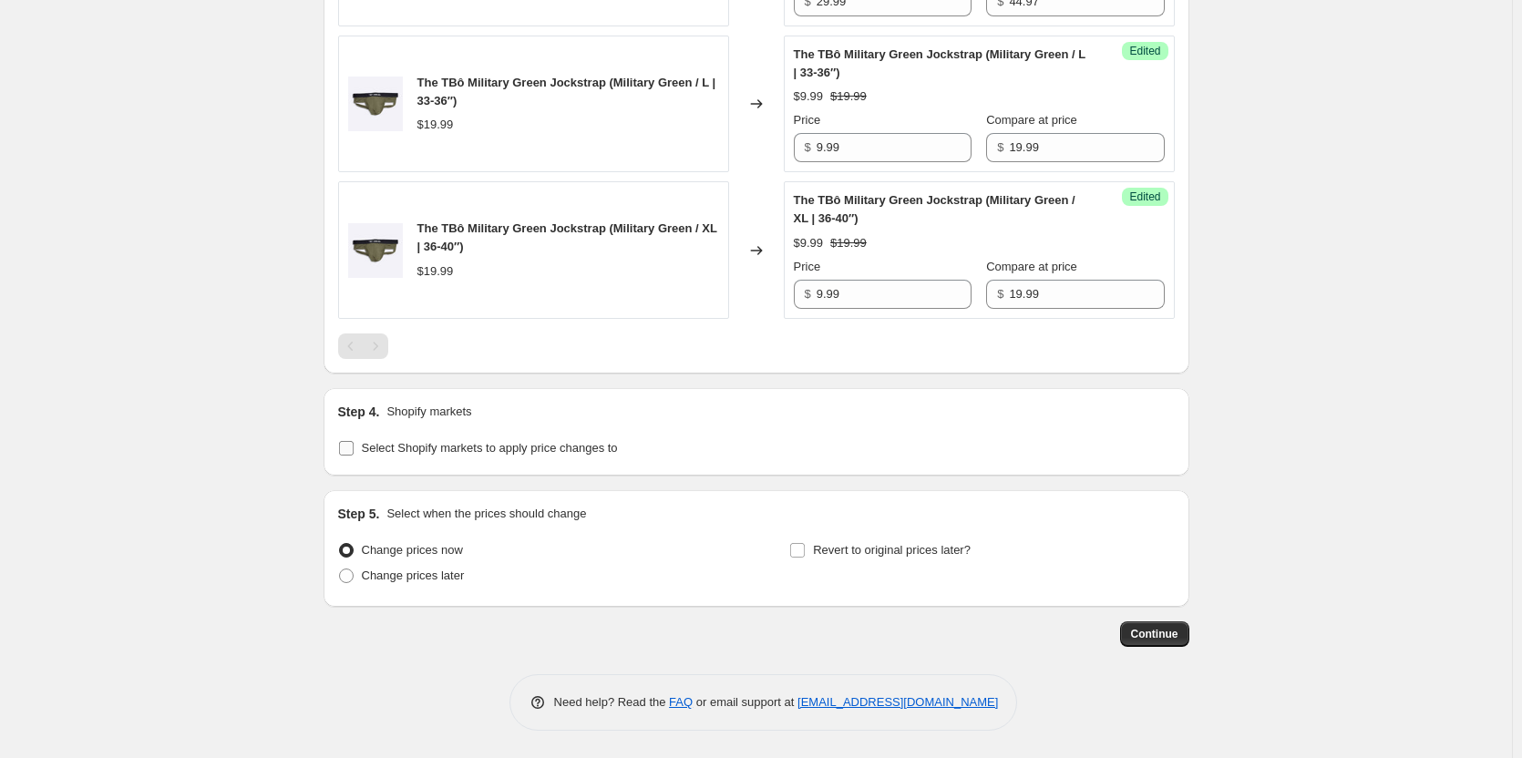
scroll to position [1322, 0]
click at [419, 579] on span "Change prices later" at bounding box center [413, 576] width 103 height 14
click at [340, 570] on input "Change prices later" at bounding box center [339, 569] width 1 height 1
radio input "true"
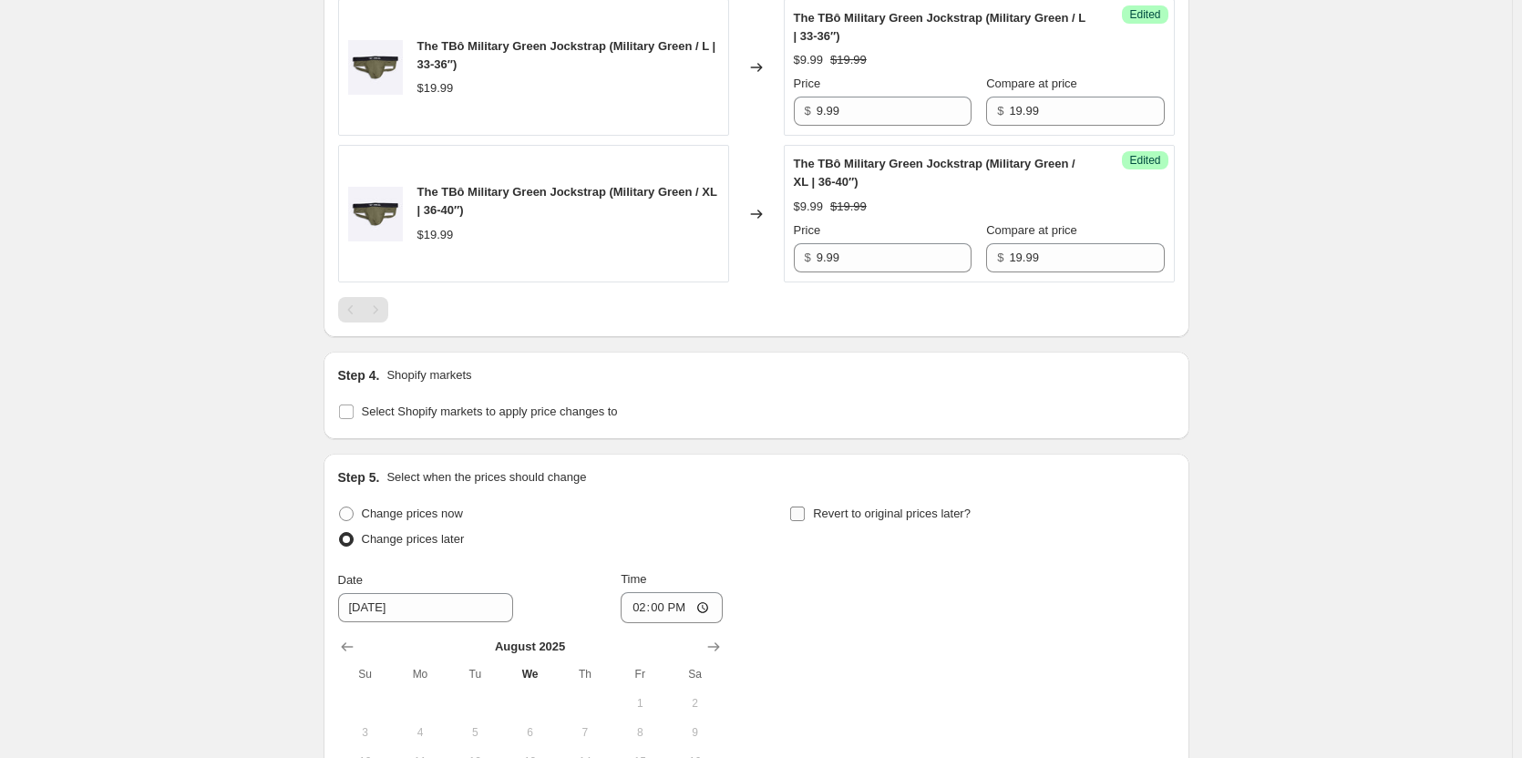
click at [847, 520] on span "Revert to original prices later?" at bounding box center [892, 514] width 158 height 14
click at [805, 521] on input "Revert to original prices later?" at bounding box center [797, 514] width 15 height 15
checkbox input "true"
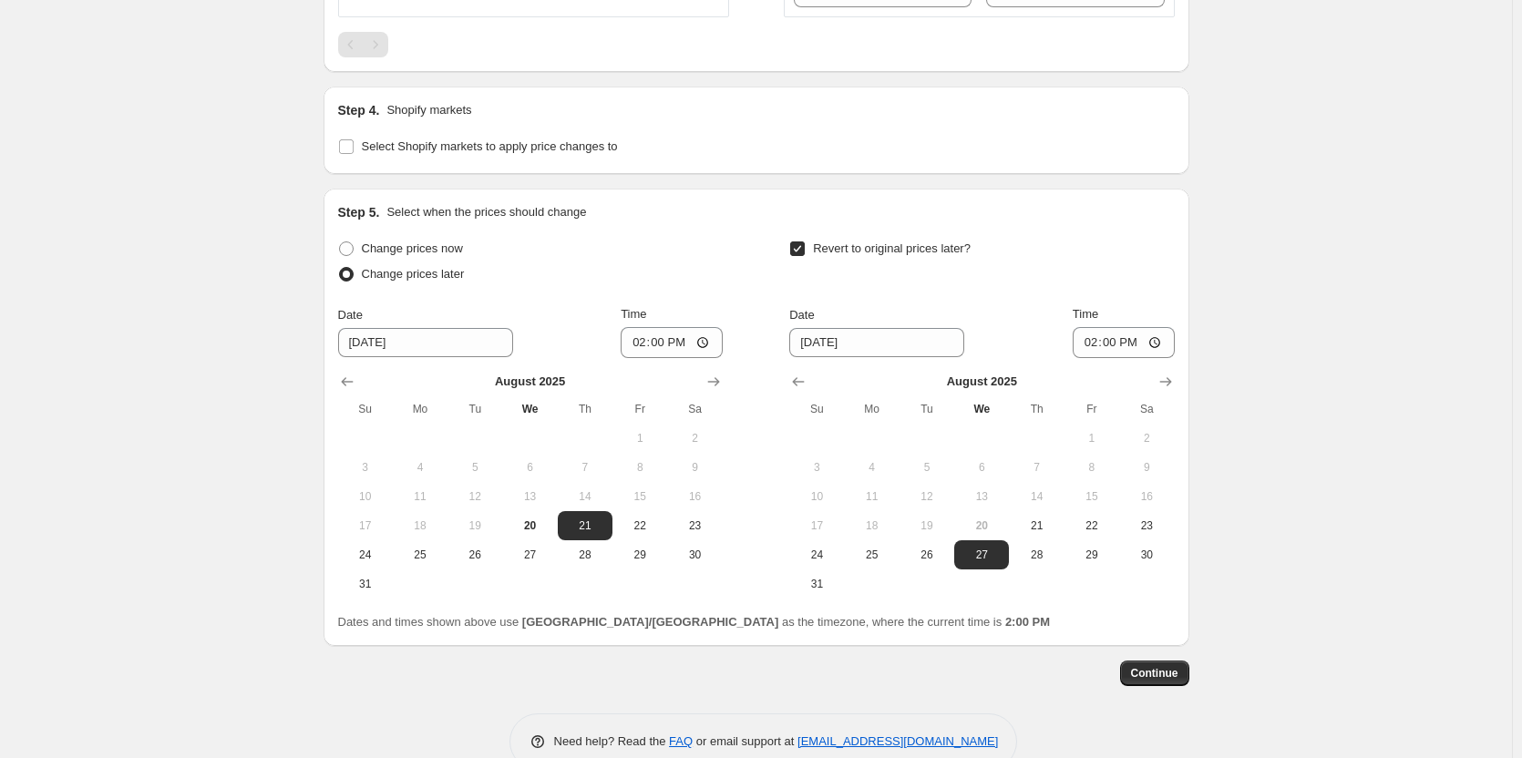
scroll to position [1596, 0]
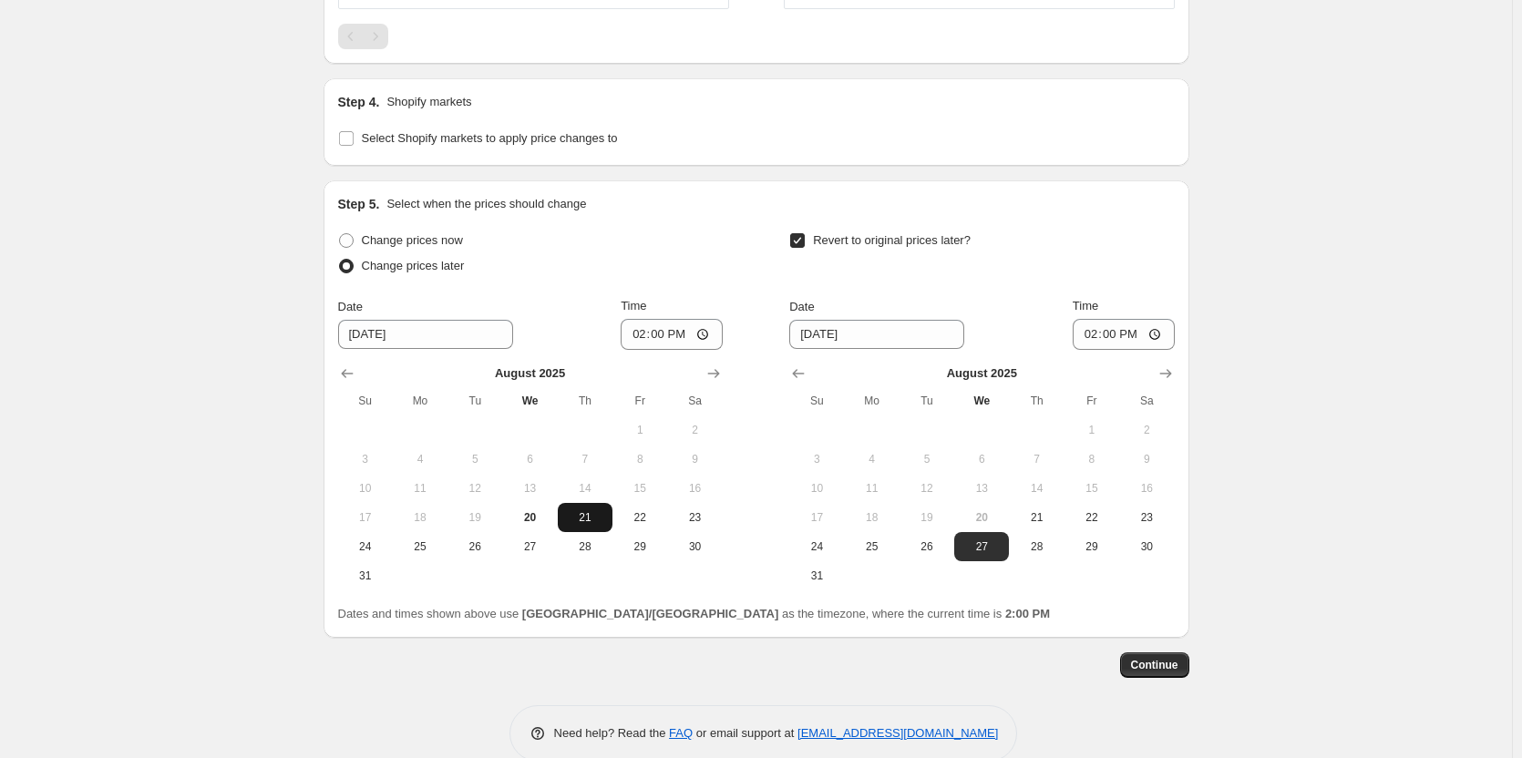
click at [605, 525] on span "21" at bounding box center [585, 517] width 40 height 15
click at [1162, 525] on span "23" at bounding box center [1146, 517] width 40 height 15
type input "[DATE]"
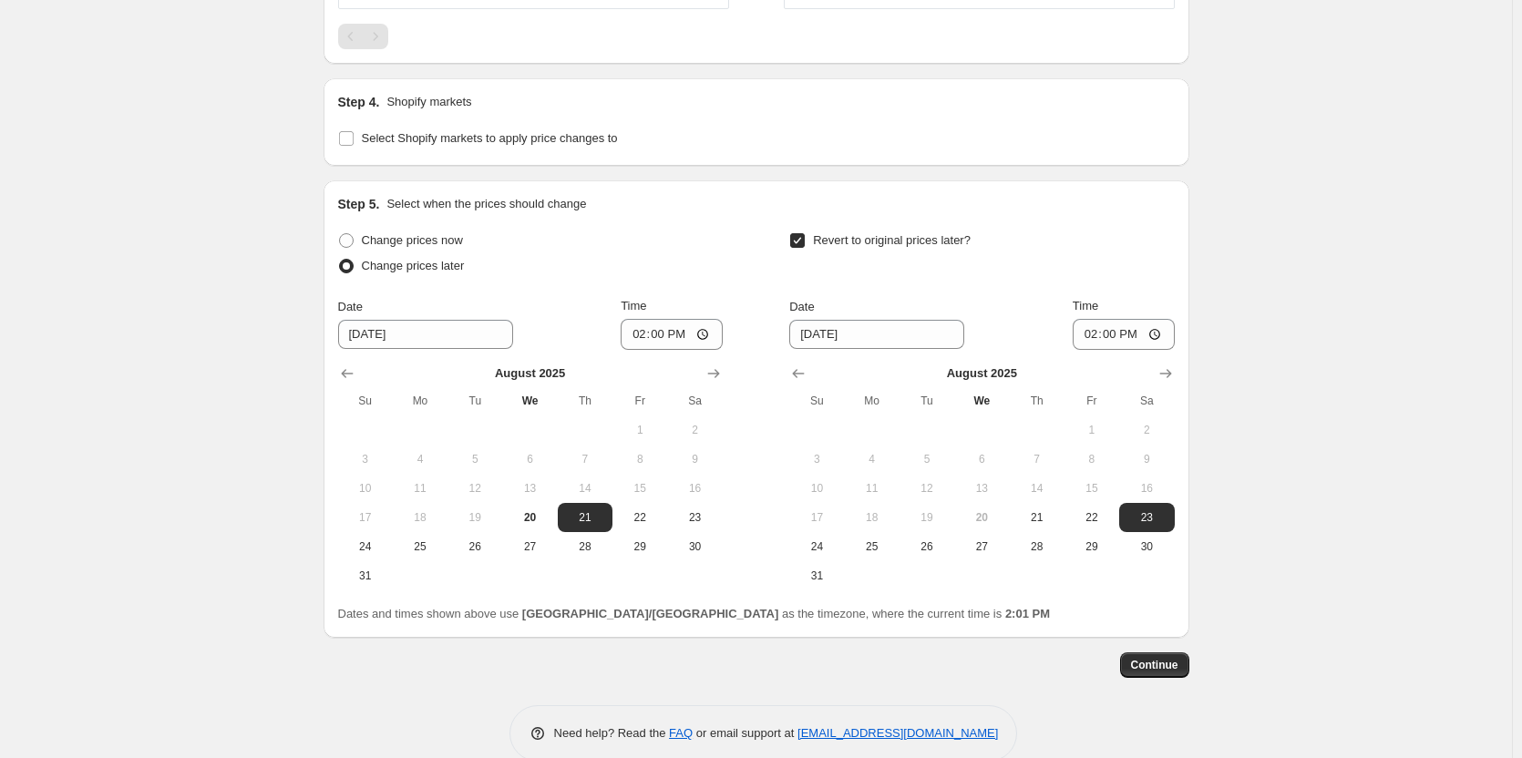
click at [1140, 265] on div "Revert to original prices later?" at bounding box center [981, 255] width 385 height 55
click at [716, 350] on input "14:00" at bounding box center [672, 334] width 102 height 31
click at [708, 350] on input "14:00" at bounding box center [672, 334] width 102 height 31
click at [715, 350] on input "16:00" at bounding box center [672, 334] width 102 height 31
type input "22:00"
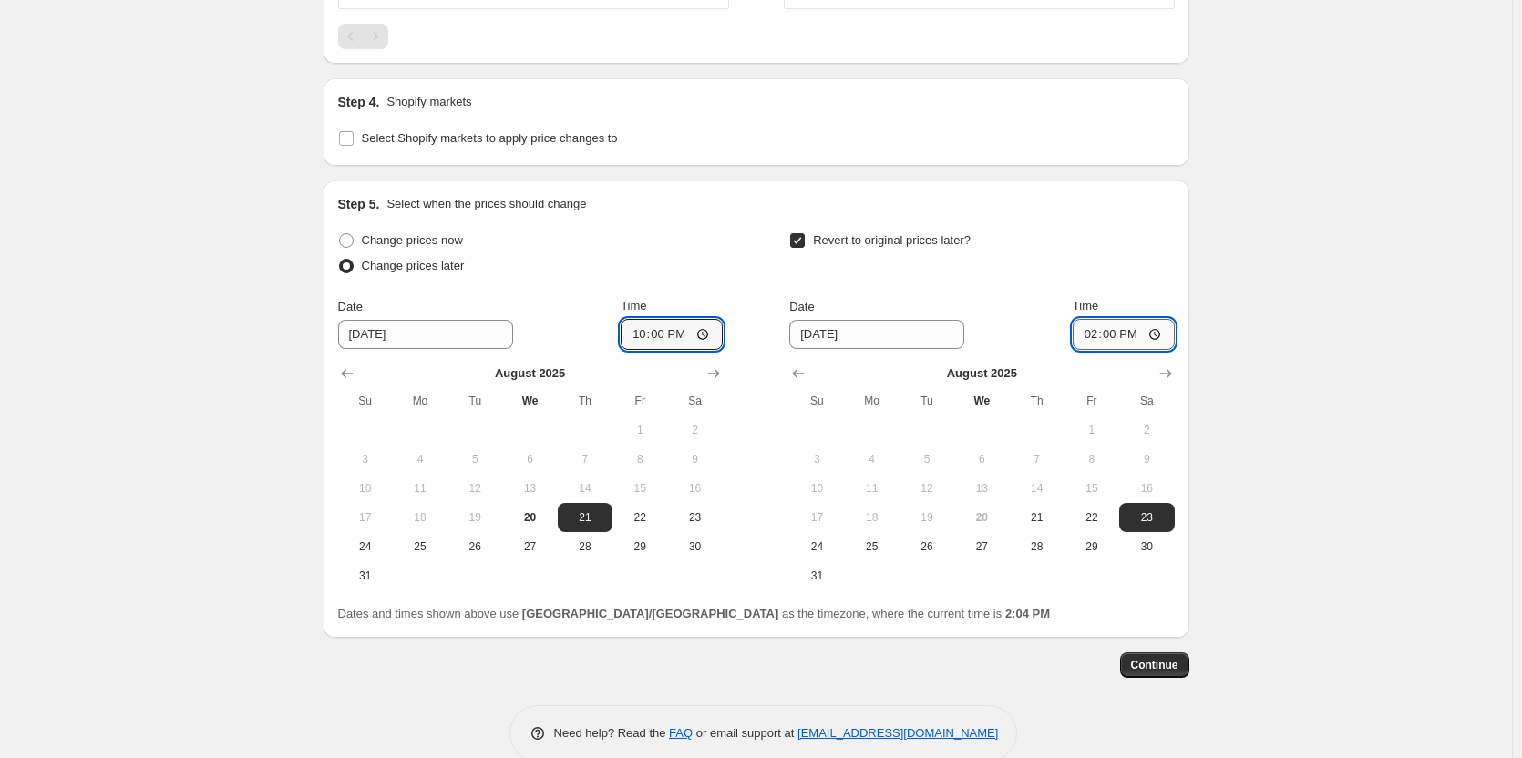
click at [1164, 350] on input "14:00" at bounding box center [1124, 334] width 102 height 31
type input "15:00"
click at [678, 350] on input "22:00" at bounding box center [672, 334] width 102 height 31
click at [717, 350] on input "22:00" at bounding box center [672, 334] width 102 height 31
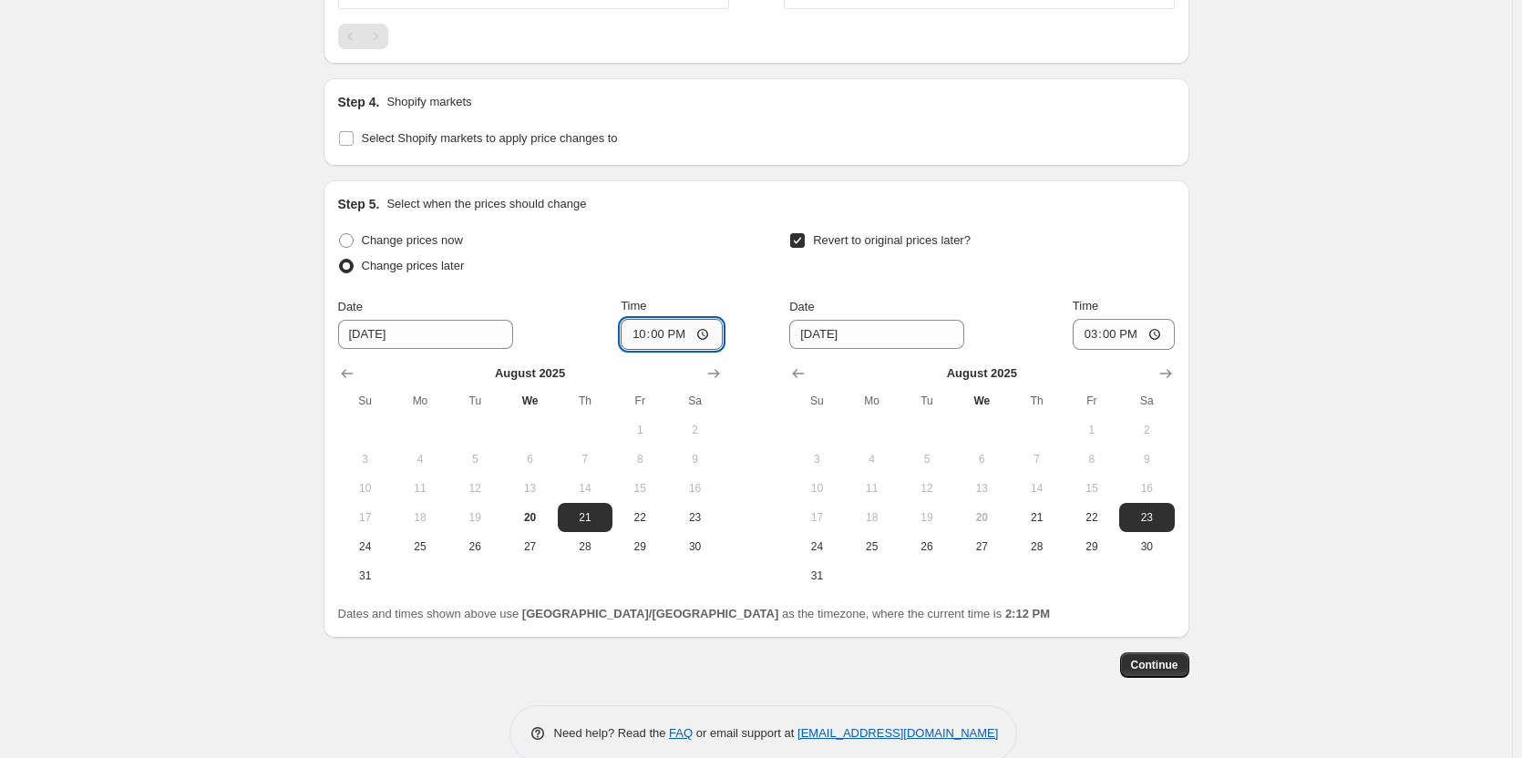
click at [707, 350] on input "22:00" at bounding box center [672, 334] width 102 height 31
type input "09:00"
click at [767, 284] on div "Change prices now Change prices later Date [DATE] Time 09:00 [DATE] Su Mo Tu We…" at bounding box center [756, 409] width 837 height 363
click at [1145, 350] on input "15:00" at bounding box center [1124, 334] width 102 height 31
type input "09:00"
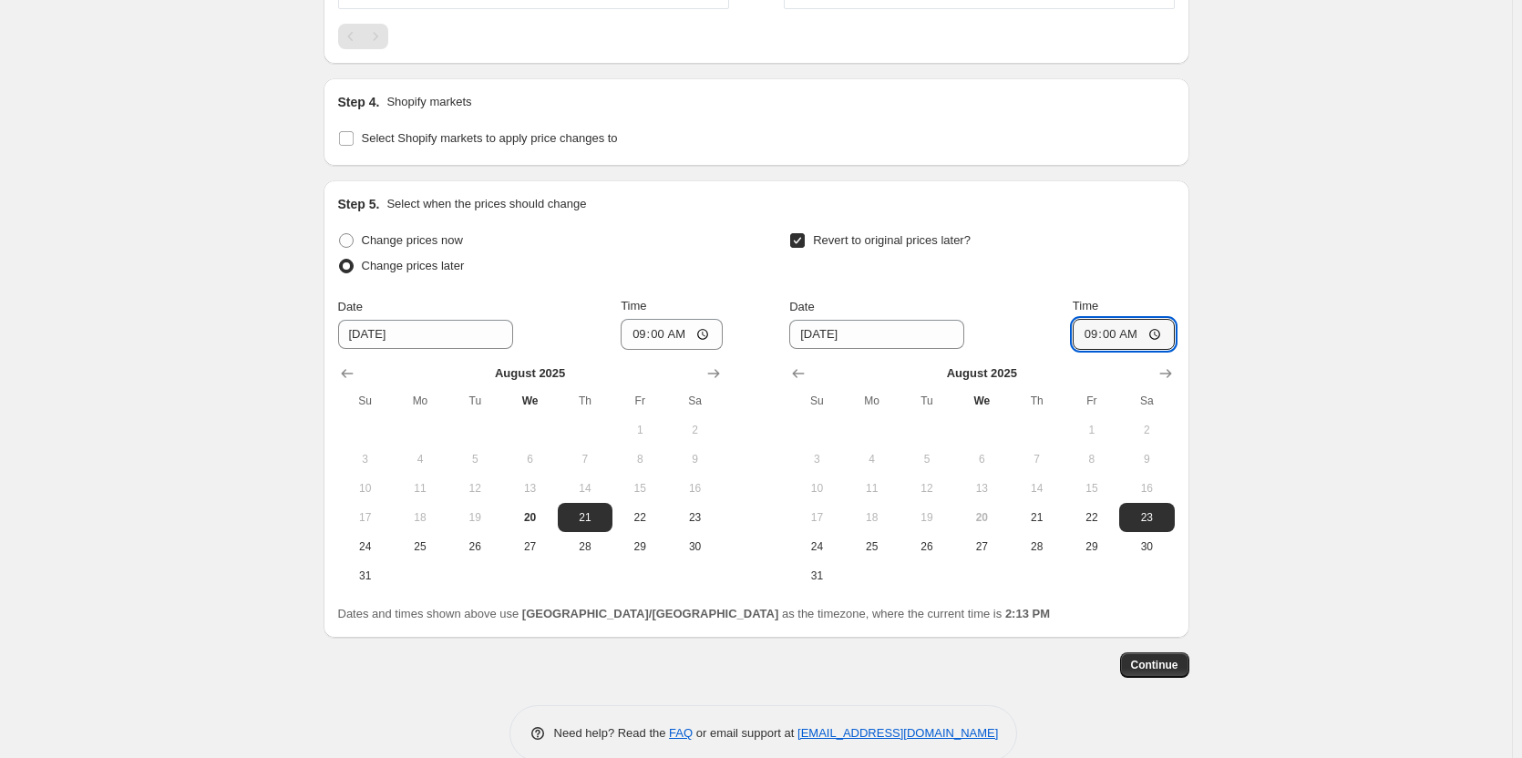
click at [1097, 525] on span "22" at bounding box center [1092, 517] width 40 height 15
type input "[DATE]"
click at [1137, 673] on span "Continue" at bounding box center [1154, 665] width 47 height 15
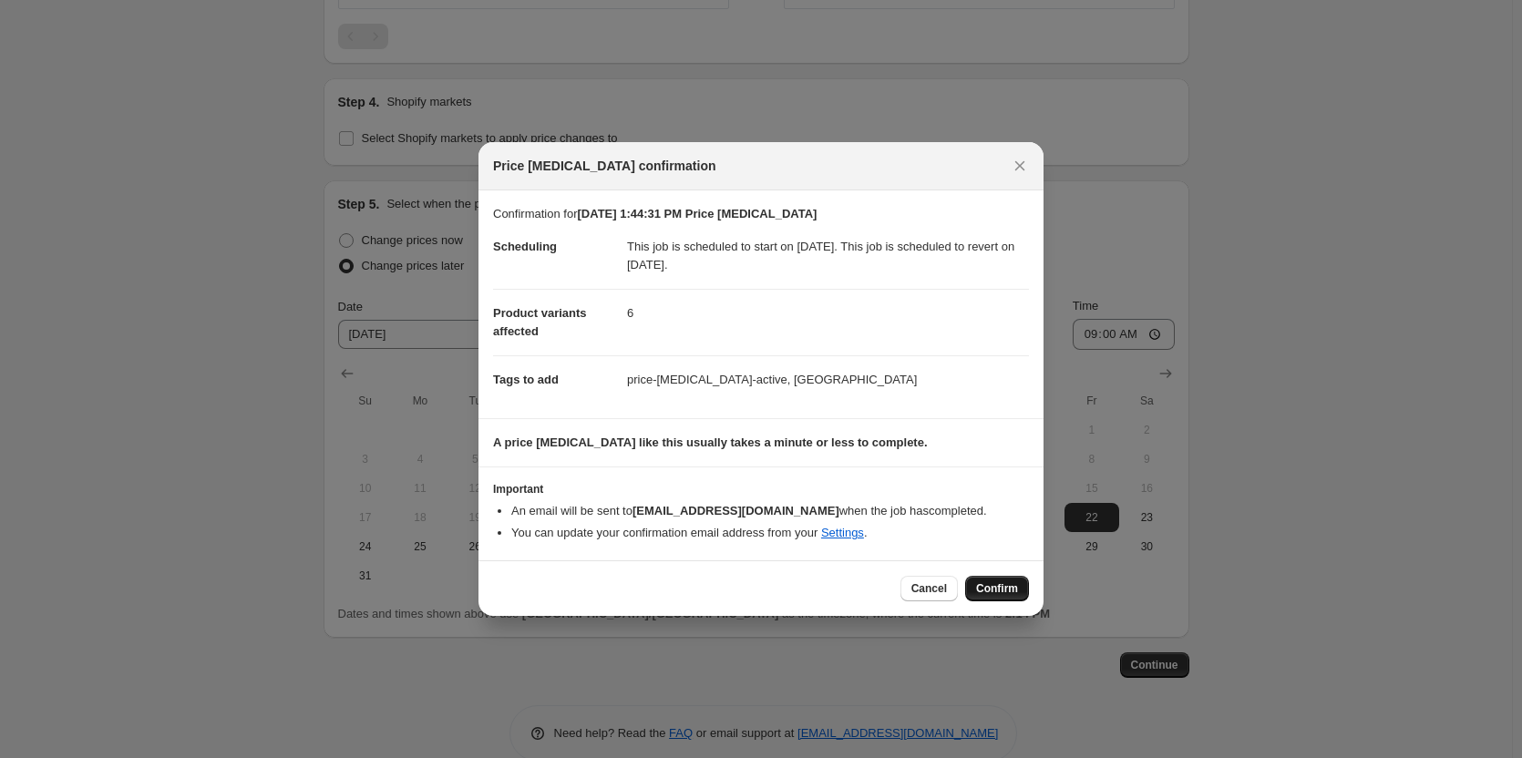
click at [991, 587] on span "Confirm" at bounding box center [997, 588] width 42 height 15
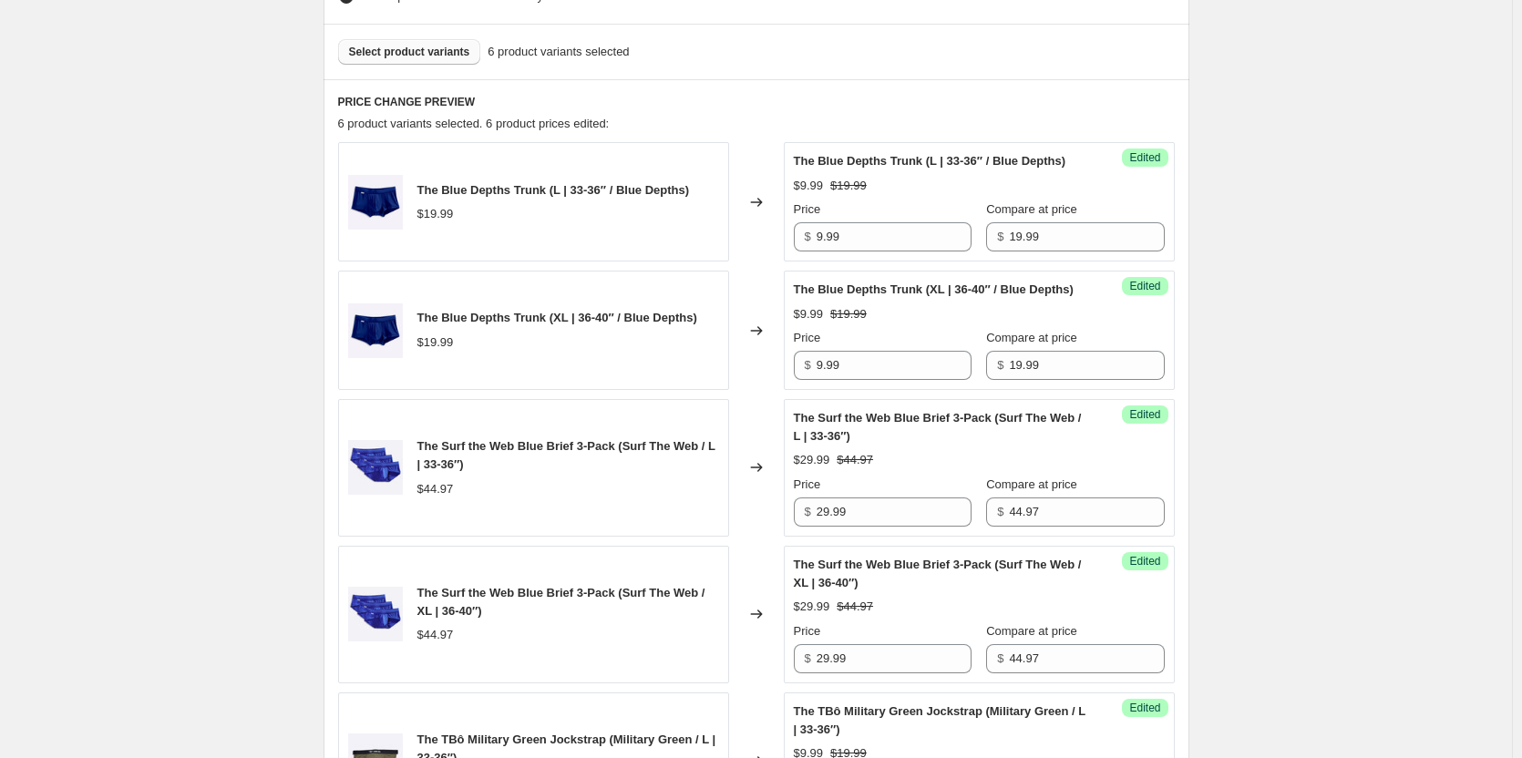
scroll to position [729, 0]
